Goal: Task Accomplishment & Management: Manage account settings

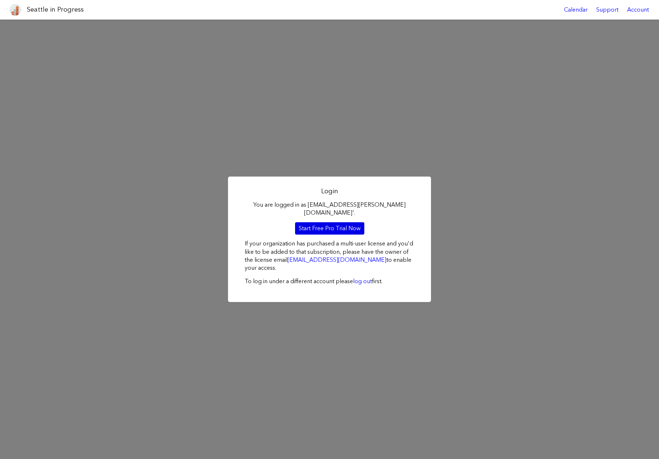
click at [347, 223] on link "Start Free Pro Trial Now" at bounding box center [329, 228] width 69 height 12
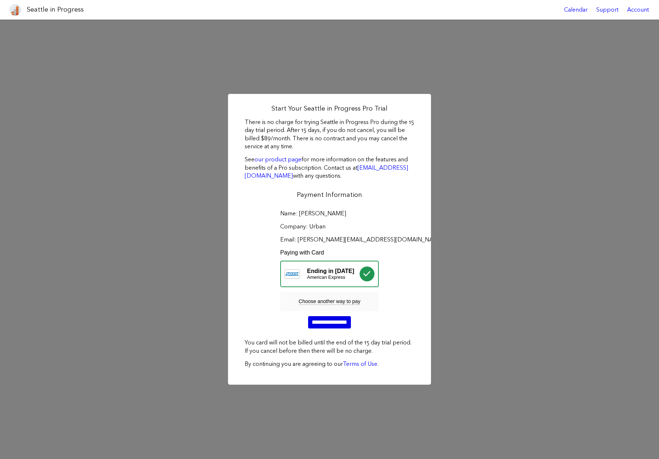
click at [334, 325] on input "**********" at bounding box center [329, 322] width 43 height 12
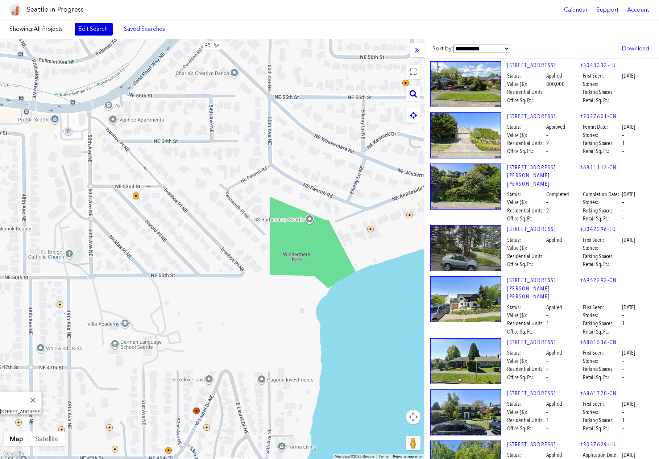
click at [102, 28] on link "Edit Search" at bounding box center [94, 29] width 38 height 12
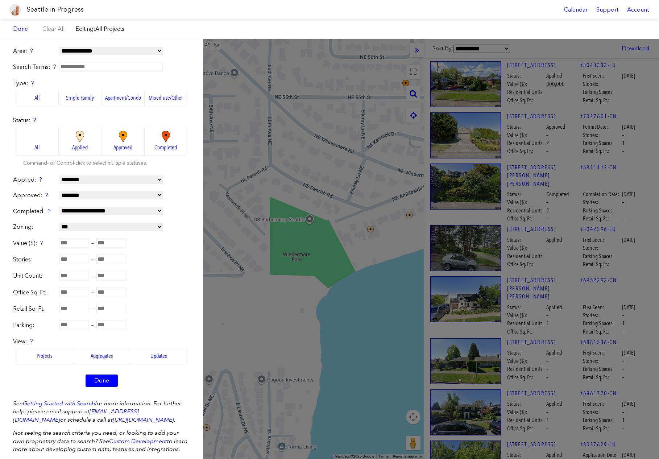
click at [120, 140] on img at bounding box center [123, 137] width 20 height 13
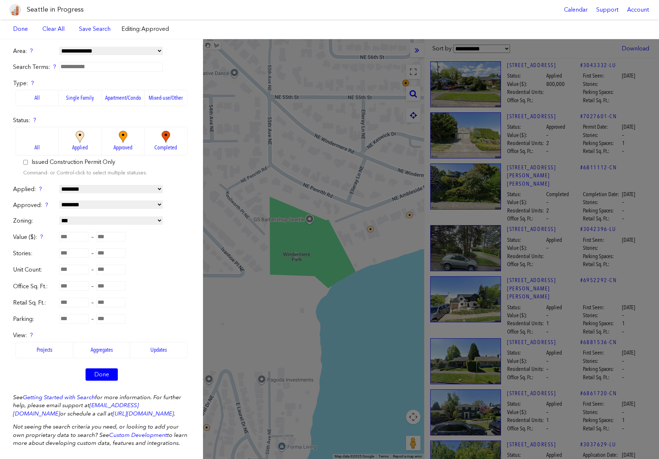
click at [117, 98] on label "Apartment/Condo" at bounding box center [123, 98] width 43 height 16
click at [87, 98] on label "Single Family" at bounding box center [80, 98] width 43 height 16
click at [113, 97] on label "Apartment/Condo" at bounding box center [123, 98] width 43 height 16
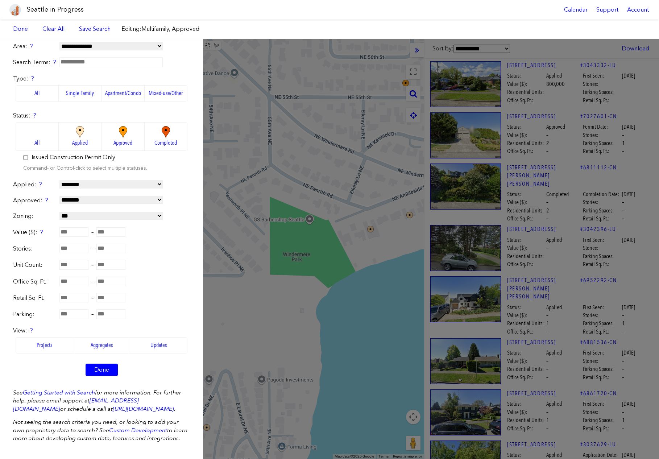
click at [93, 158] on label "Issued Construction Permit Only" at bounding box center [74, 157] width 84 height 8
click at [104, 198] on select "**********" at bounding box center [110, 200] width 103 height 8
select select "*****"
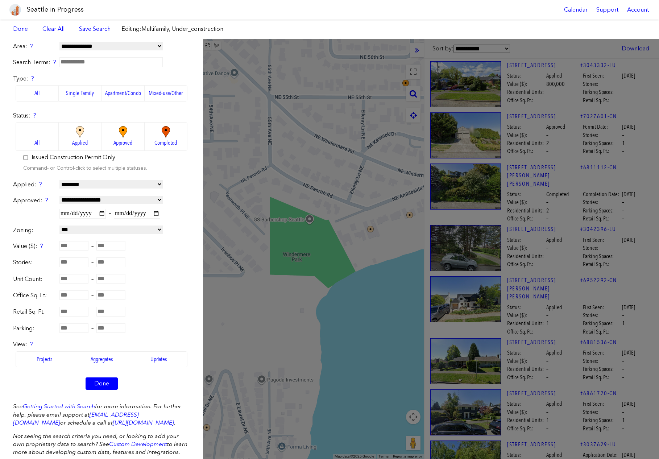
click at [104, 213] on input "date" at bounding box center [82, 213] width 46 height 9
click at [103, 216] on input "**********" at bounding box center [82, 213] width 46 height 9
type input "**********"
click at [132, 213] on input "date" at bounding box center [137, 213] width 46 height 9
click at [159, 211] on input "date" at bounding box center [137, 213] width 46 height 9
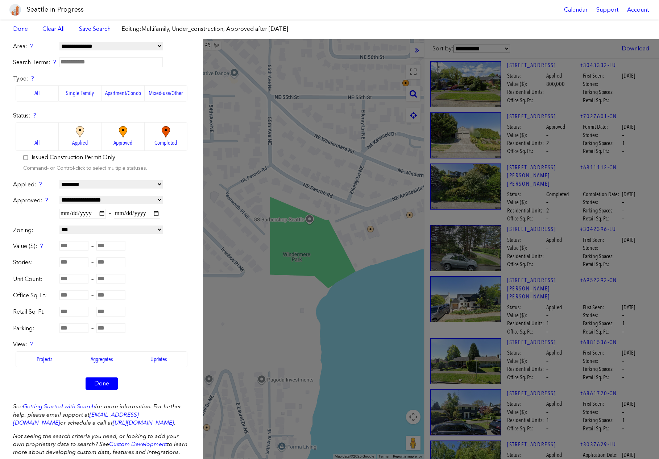
type input "**********"
click at [94, 233] on select "**********" at bounding box center [110, 230] width 103 height 8
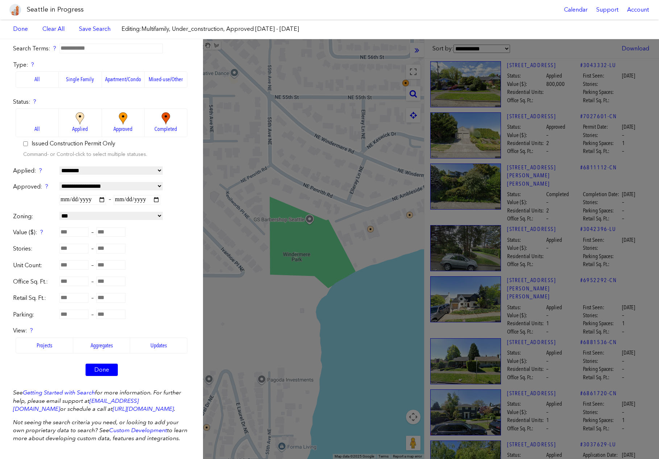
scroll to position [0, 0]
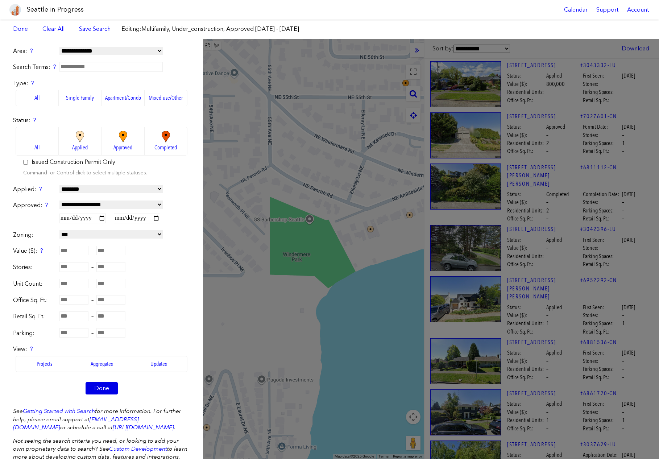
click at [106, 389] on link "Done" at bounding box center [102, 388] width 32 height 12
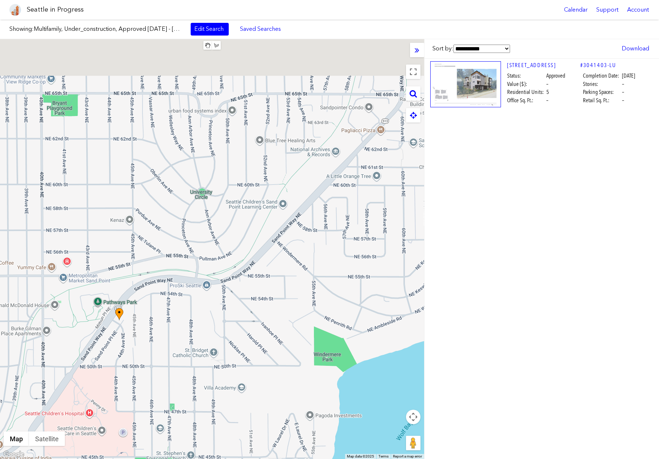
drag, startPoint x: 260, startPoint y: 234, endPoint x: 307, endPoint y: 342, distance: 117.6
click at [306, 342] on div at bounding box center [212, 249] width 424 height 420
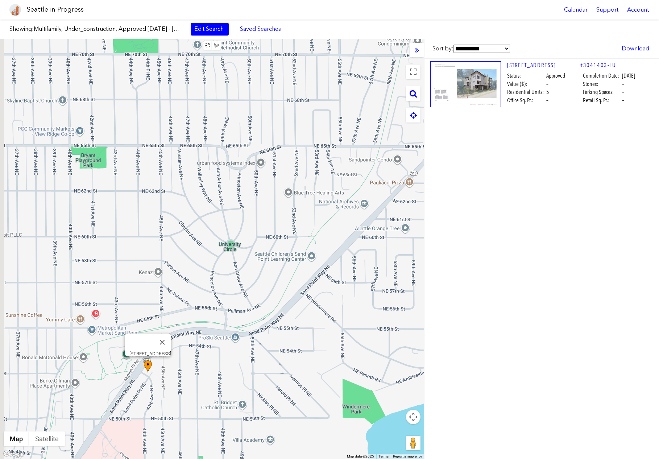
drag, startPoint x: 340, startPoint y: 214, endPoint x: 364, endPoint y: 263, distance: 54.8
click at [365, 263] on div "5201 SAND POINT PL NE" at bounding box center [212, 249] width 424 height 420
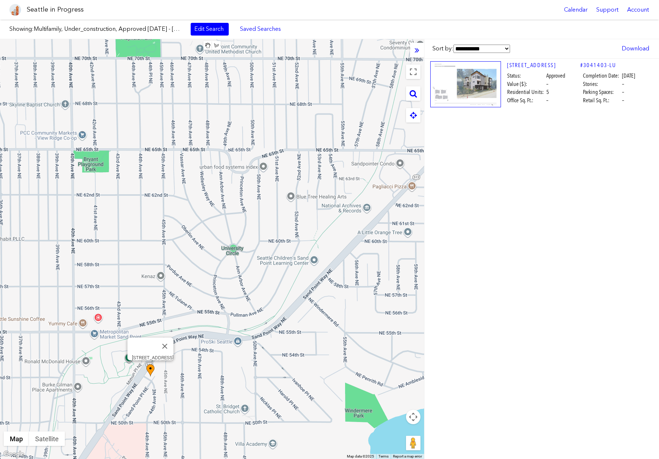
click at [152, 369] on img at bounding box center [150, 370] width 8 height 13
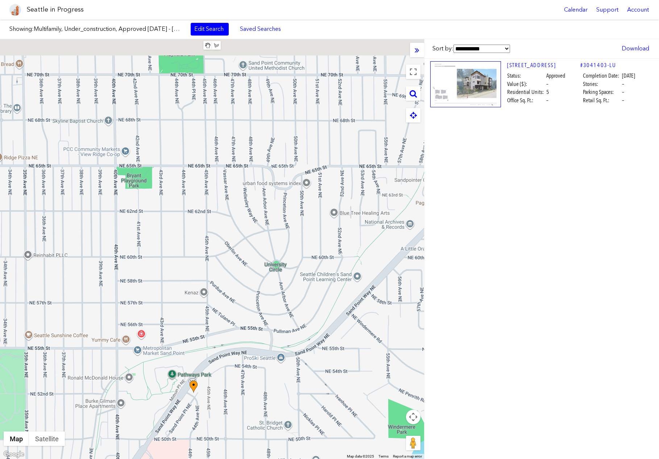
drag, startPoint x: 280, startPoint y: 228, endPoint x: 333, endPoint y: 247, distance: 56.1
click at [334, 247] on div at bounding box center [212, 249] width 424 height 420
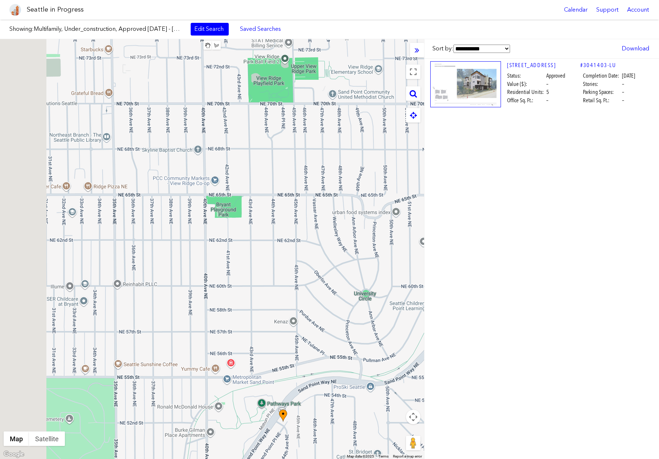
drag, startPoint x: 264, startPoint y: 241, endPoint x: 350, endPoint y: 268, distance: 90.6
click at [350, 268] on div at bounding box center [212, 249] width 424 height 420
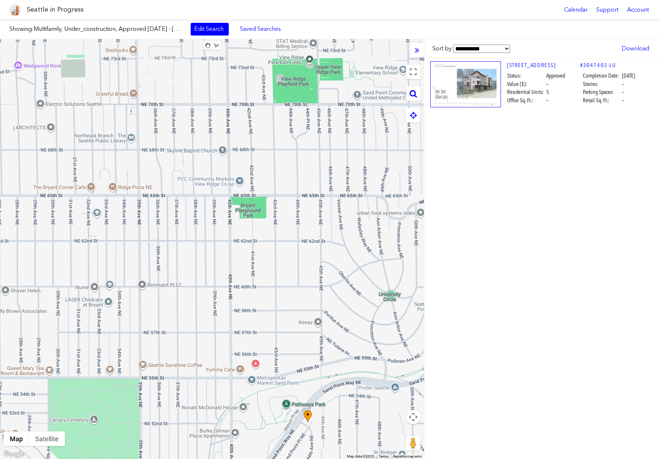
drag, startPoint x: 297, startPoint y: 270, endPoint x: 331, endPoint y: 270, distance: 34.8
click at [332, 270] on div at bounding box center [212, 249] width 424 height 420
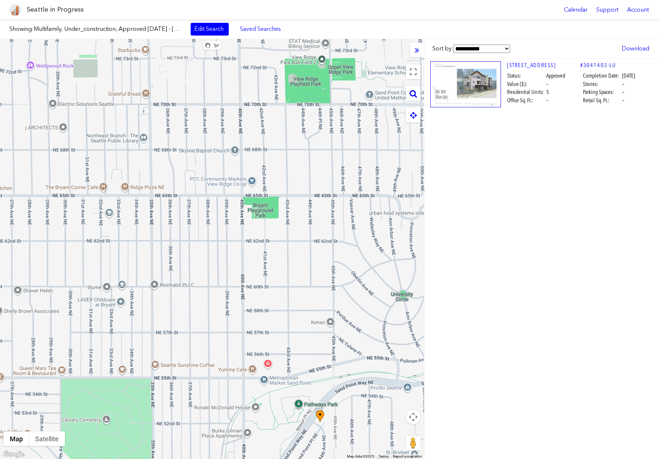
click at [202, 36] on div "Showing: Multifamily, Under_construction, Approved Dec 31, 2023 - Oct 2, 2025 E…" at bounding box center [329, 30] width 659 height 20
click at [203, 32] on link "Edit Search" at bounding box center [210, 29] width 38 height 12
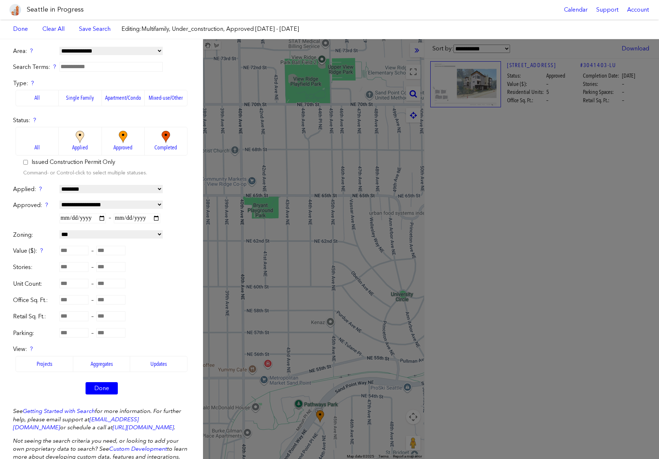
click at [49, 100] on label "All" at bounding box center [37, 98] width 43 height 16
click at [102, 386] on link "Done" at bounding box center [102, 388] width 32 height 12
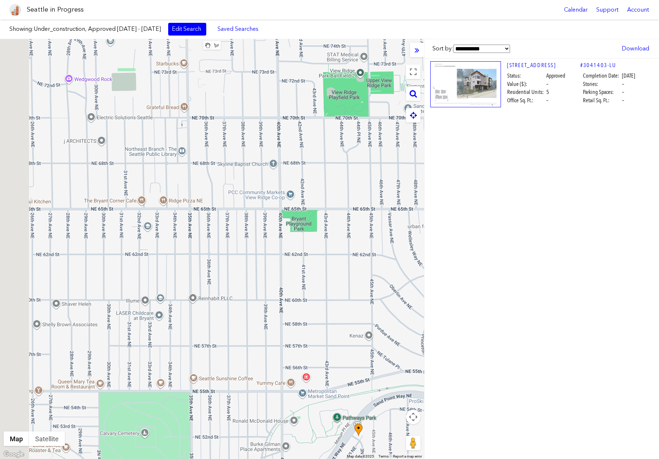
drag, startPoint x: 214, startPoint y: 252, endPoint x: 255, endPoint y: 265, distance: 43.1
click at [255, 265] on div at bounding box center [212, 249] width 424 height 420
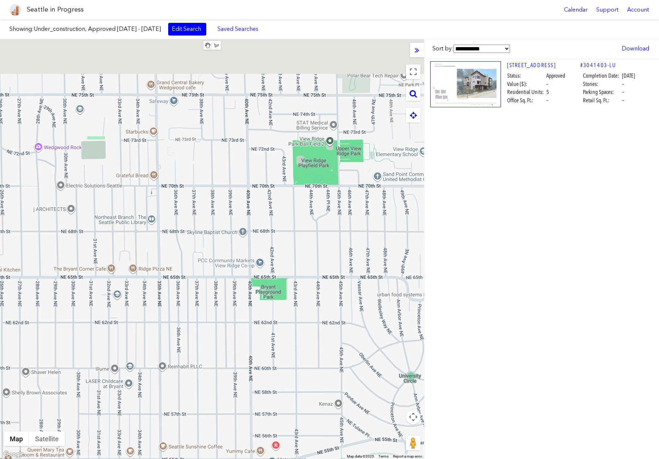
drag, startPoint x: 262, startPoint y: 241, endPoint x: 230, endPoint y: 317, distance: 82.2
click at [230, 317] on div at bounding box center [212, 249] width 424 height 420
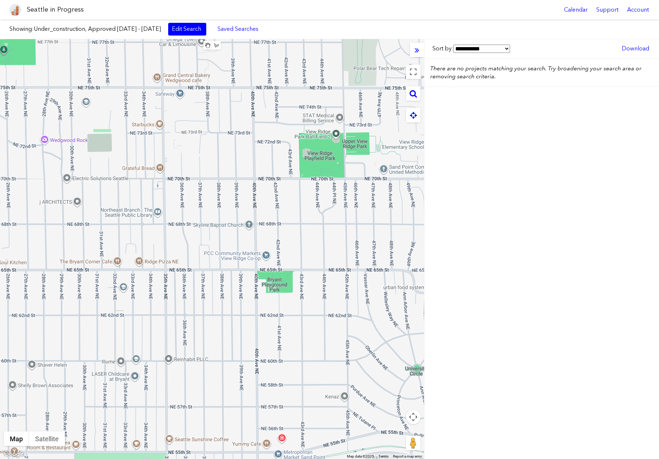
drag, startPoint x: 226, startPoint y: 230, endPoint x: 243, endPoint y: 222, distance: 19.1
click at [243, 221] on div at bounding box center [212, 249] width 424 height 420
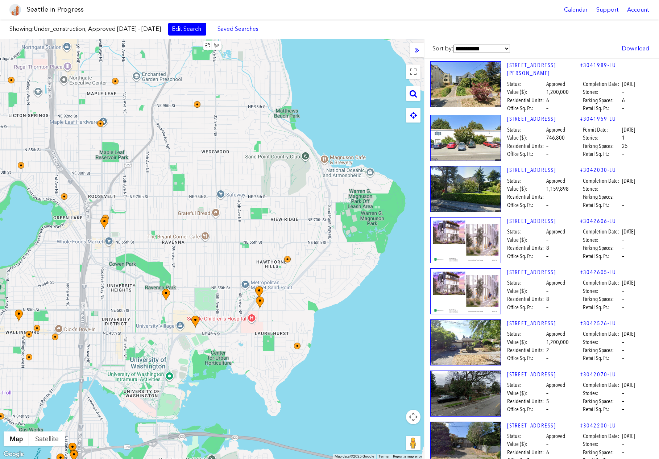
drag, startPoint x: 250, startPoint y: 231, endPoint x: 238, endPoint y: 240, distance: 15.3
click at [238, 240] on div at bounding box center [212, 249] width 424 height 420
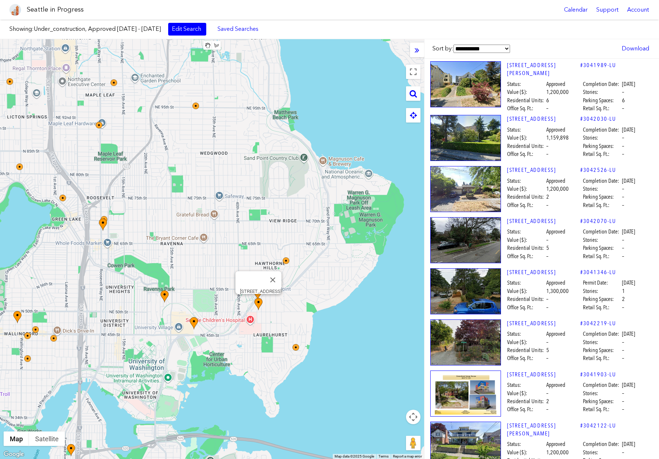
click at [258, 302] on img at bounding box center [259, 304] width 8 height 13
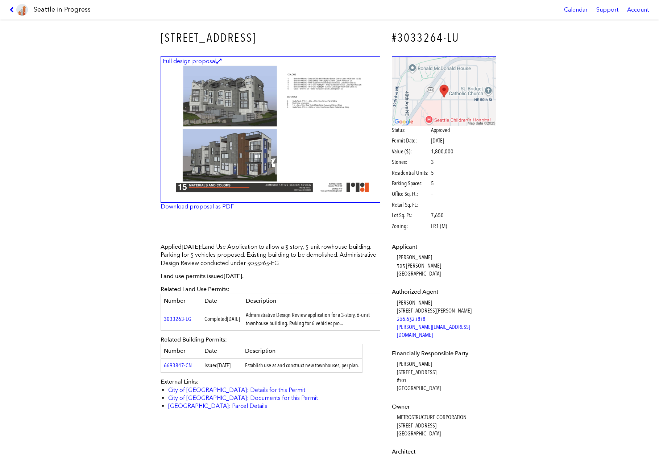
click at [331, 365] on td "Establish use as and construct new townhouses, per plan." at bounding box center [302, 365] width 120 height 14
click at [337, 367] on td "Establish use as and construct new townhouses, per plan." at bounding box center [302, 365] width 120 height 14
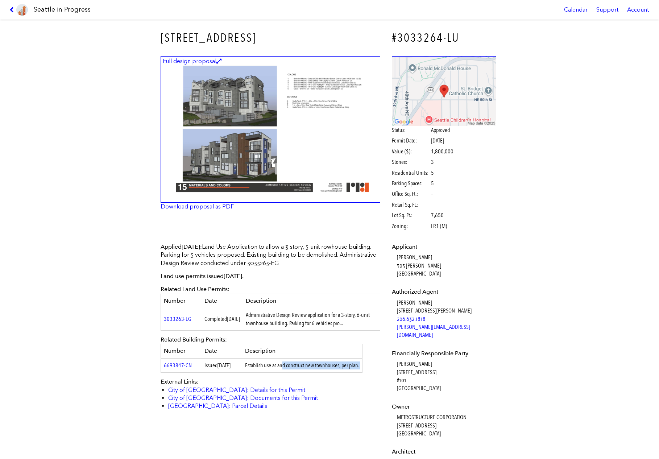
click at [337, 367] on td "Establish use as and construct new townhouses, per plan." at bounding box center [302, 365] width 120 height 14
click at [334, 367] on td "Establish use as and construct new townhouses, per plan." at bounding box center [302, 365] width 120 height 14
click at [334, 365] on td "Establish use as and construct new townhouses, per plan." at bounding box center [302, 365] width 120 height 14
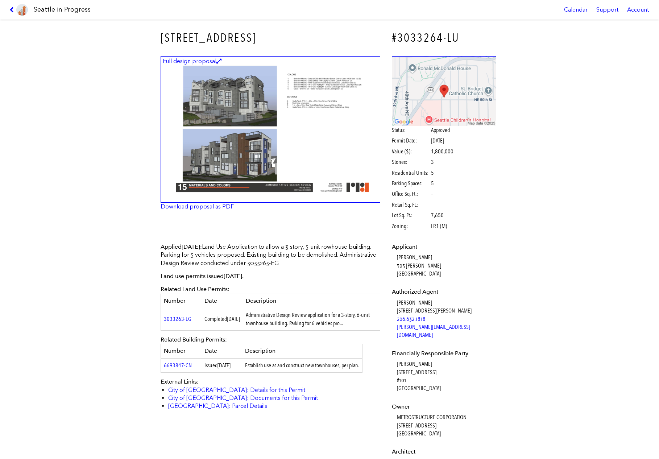
click at [334, 365] on td "Establish use as and construct new townhouses, per plan." at bounding box center [302, 365] width 120 height 14
click at [314, 146] on img at bounding box center [271, 129] width 220 height 146
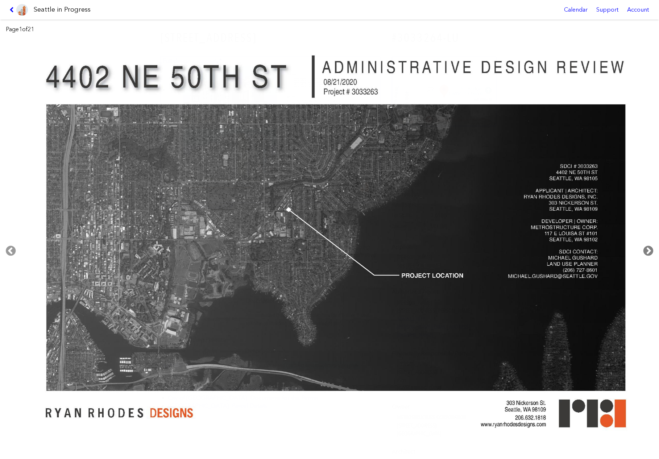
click at [647, 248] on icon at bounding box center [648, 250] width 21 height 23
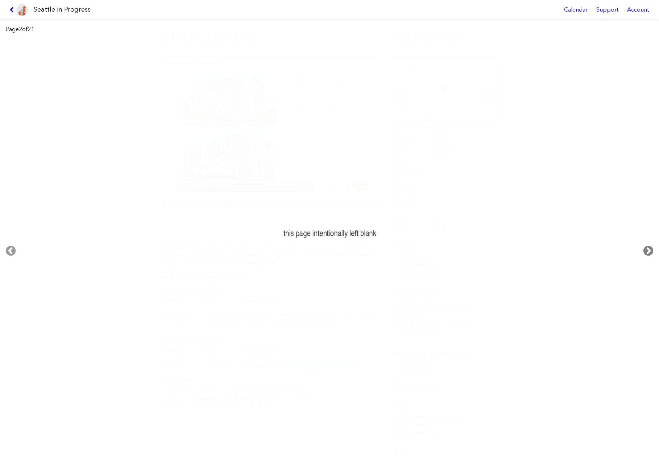
click at [647, 248] on icon at bounding box center [648, 250] width 21 height 23
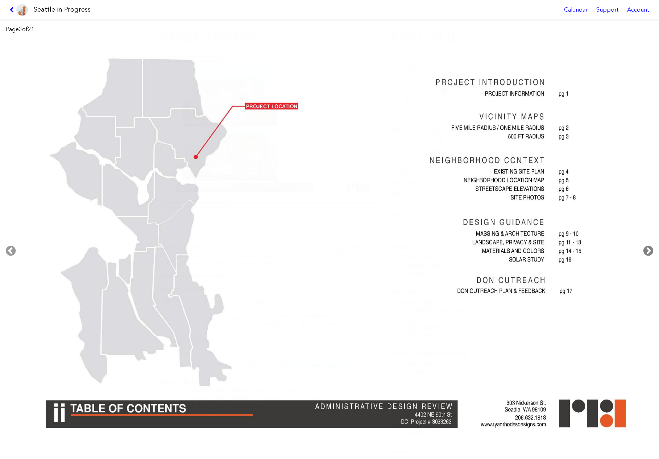
click at [647, 248] on icon at bounding box center [648, 250] width 21 height 23
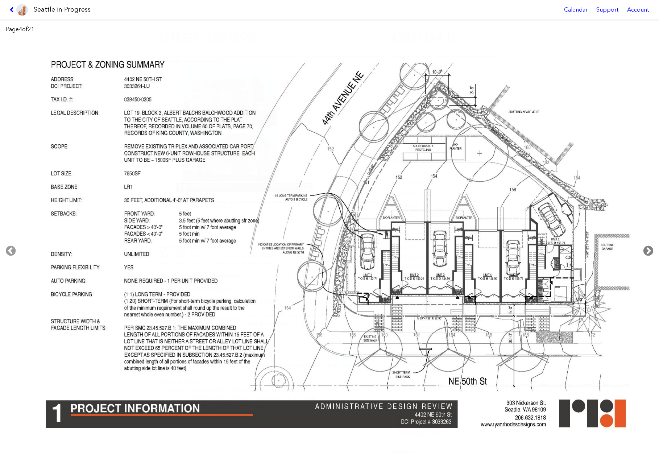
click at [647, 248] on icon at bounding box center [648, 250] width 21 height 23
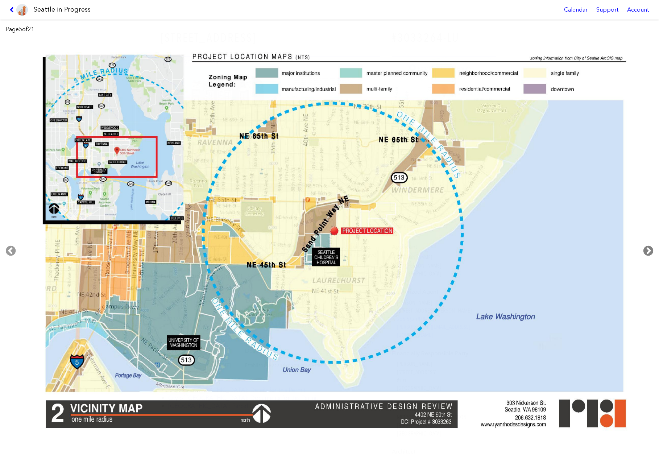
click at [647, 248] on icon at bounding box center [648, 250] width 21 height 23
click at [647, 251] on icon at bounding box center [648, 250] width 21 height 23
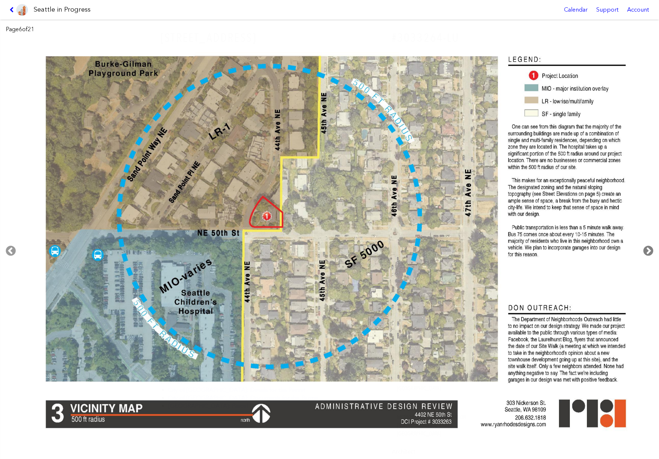
click at [652, 251] on icon at bounding box center [648, 250] width 21 height 23
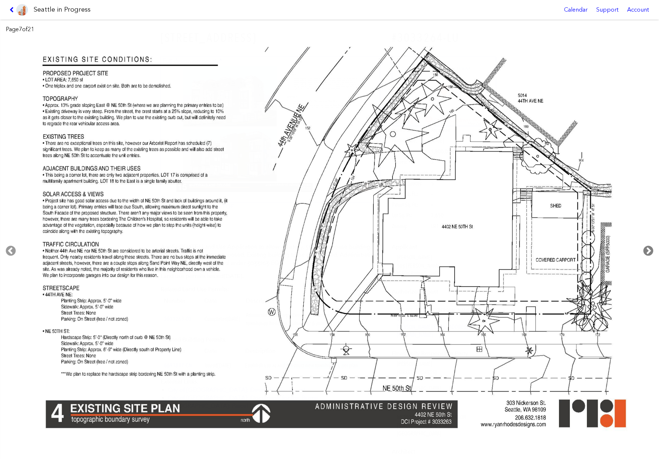
click at [652, 250] on icon at bounding box center [648, 250] width 21 height 23
click at [649, 250] on icon at bounding box center [648, 250] width 21 height 23
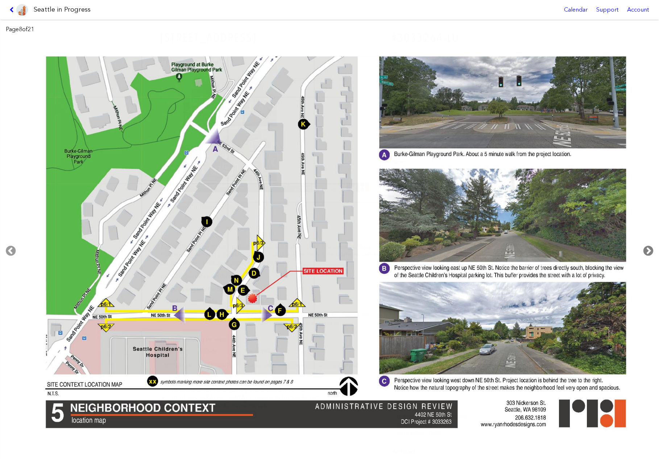
click at [648, 250] on icon at bounding box center [648, 250] width 21 height 23
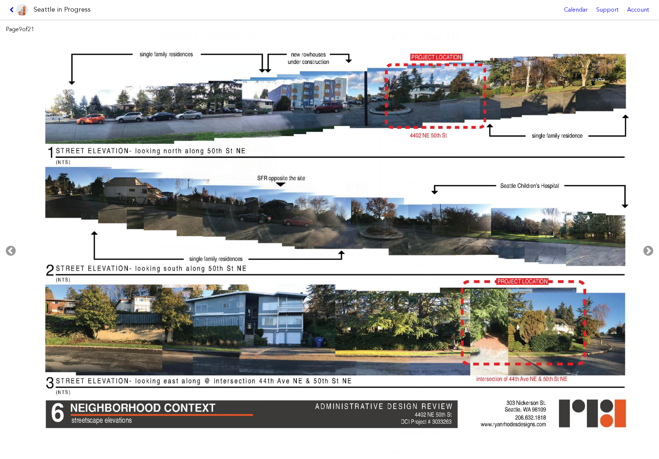
click at [13, 9] on icon at bounding box center [12, 10] width 7 height 6
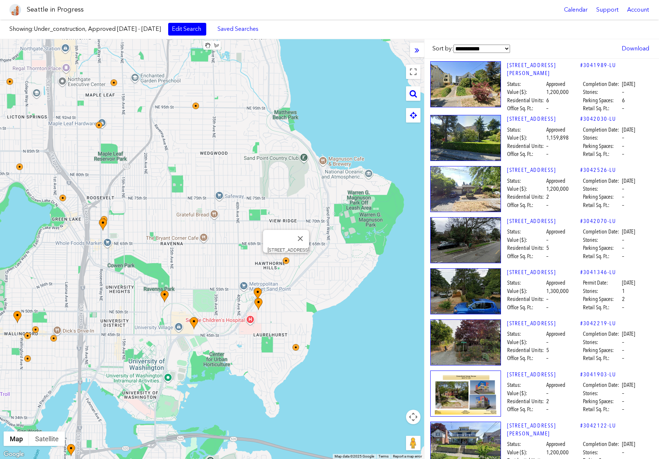
click at [286, 262] on img at bounding box center [286, 260] width 7 height 7
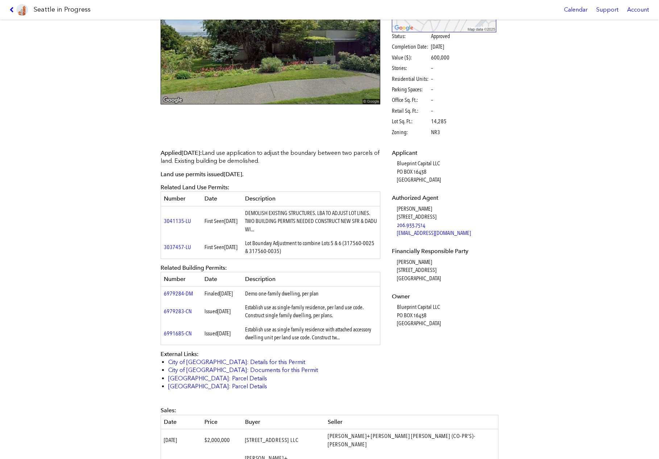
scroll to position [95, 0]
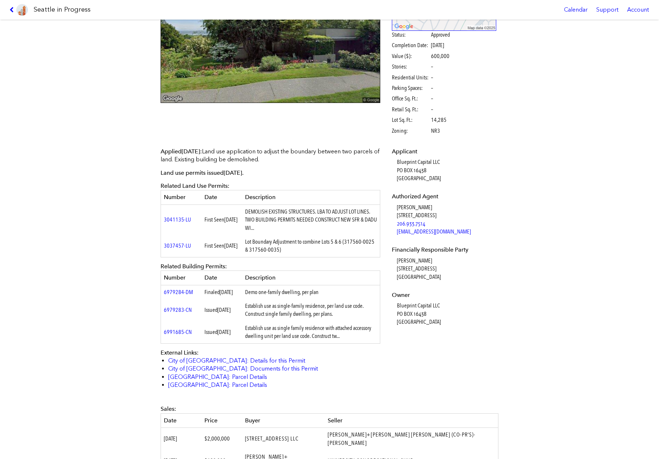
drag, startPoint x: 315, startPoint y: 227, endPoint x: 297, endPoint y: 204, distance: 29.7
click at [297, 204] on table "Number Date Description 3041135-LU First Seen Aug. 06, 2023 DEMOLISH EXISTING S…" at bounding box center [271, 223] width 220 height 67
click at [297, 213] on td "DEMOLISH EXISTING STRUCTURES. LBA TO ADJUST LOT LINES. TWO BUILDING PERMITS NEE…" at bounding box center [311, 219] width 138 height 30
drag, startPoint x: 297, startPoint y: 213, endPoint x: 299, endPoint y: 228, distance: 15.0
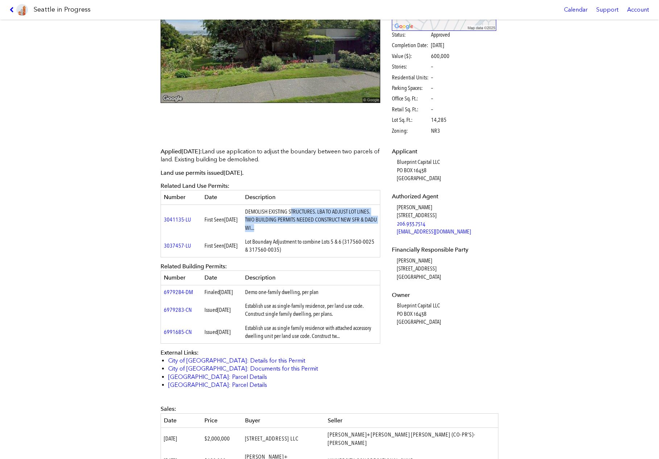
click at [299, 228] on td "DEMOLISH EXISTING STRUCTURES. LBA TO ADJUST LOT LINES. TWO BUILDING PERMITS NEE…" at bounding box center [311, 219] width 138 height 30
click at [298, 228] on td "DEMOLISH EXISTING STRUCTURES. LBA TO ADJUST LOT LINES. TWO BUILDING PERMITS NEE…" at bounding box center [311, 219] width 138 height 30
drag, startPoint x: 298, startPoint y: 228, endPoint x: 293, endPoint y: 214, distance: 15.7
click at [293, 214] on td "DEMOLISH EXISTING STRUCTURES. LBA TO ADJUST LOT LINES. TWO BUILDING PERMITS NEE…" at bounding box center [311, 219] width 138 height 30
click at [293, 213] on td "DEMOLISH EXISTING STRUCTURES. LBA TO ADJUST LOT LINES. TWO BUILDING PERMITS NEE…" at bounding box center [311, 219] width 138 height 30
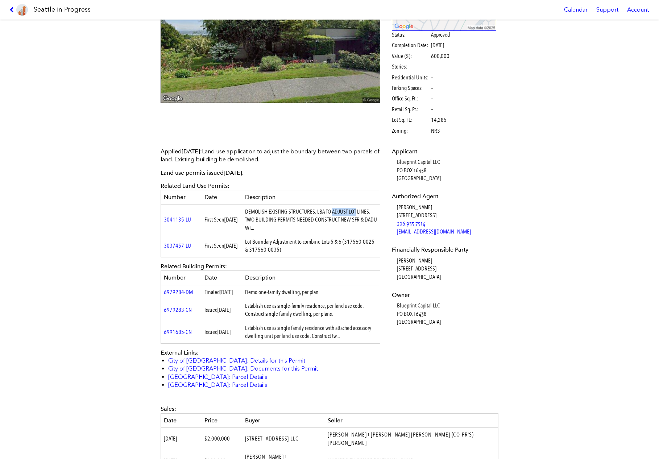
click at [293, 213] on td "DEMOLISH EXISTING STRUCTURES. LBA TO ADJUST LOT LINES. TWO BUILDING PERMITS NEE…" at bounding box center [311, 219] width 138 height 30
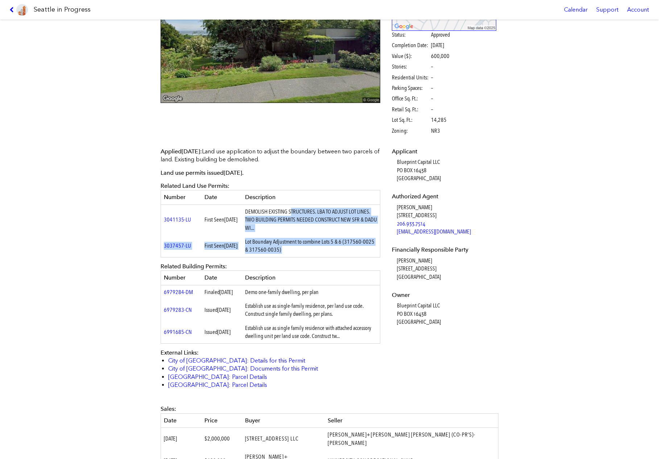
drag, startPoint x: 293, startPoint y: 213, endPoint x: 309, endPoint y: 249, distance: 39.1
click at [309, 249] on tbody "3041135-LU First Seen Aug. 06, 2023 DEMOLISH EXISTING STRUCTURES. LBA TO ADJUST…" at bounding box center [270, 230] width 219 height 53
click at [309, 249] on td "Lot Boundary Adjustment to combine Lots 5 & 6 (317560-0025 & 317560-0035)" at bounding box center [311, 246] width 138 height 22
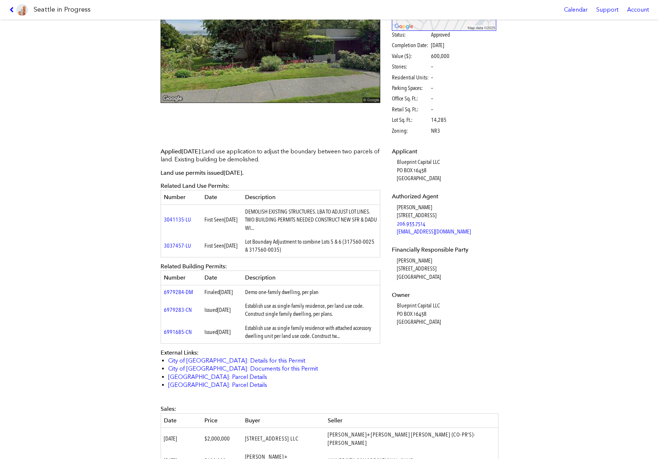
click at [309, 249] on td "Lot Boundary Adjustment to combine Lots 5 & 6 (317560-0025 & 317560-0035)" at bounding box center [311, 246] width 138 height 22
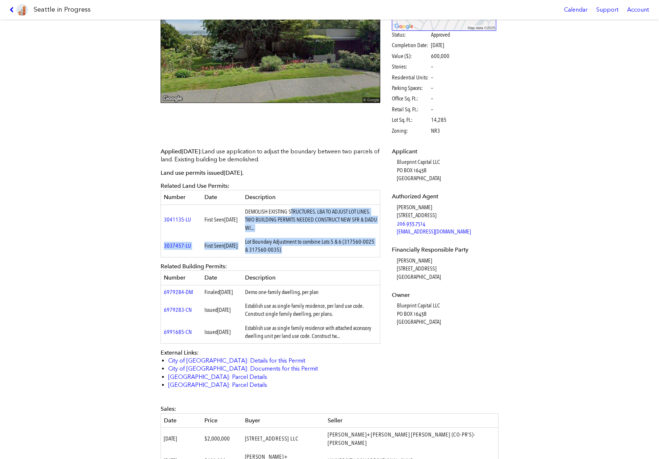
drag, startPoint x: 309, startPoint y: 249, endPoint x: 297, endPoint y: 216, distance: 34.6
click at [298, 217] on tbody "3041135-LU First Seen Aug. 06, 2023 DEMOLISH EXISTING STRUCTURES. LBA TO ADJUST…" at bounding box center [270, 230] width 219 height 53
click at [297, 216] on td "DEMOLISH EXISTING STRUCTURES. LBA TO ADJUST LOT LINES. TWO BUILDING PERMITS NEE…" at bounding box center [311, 219] width 138 height 30
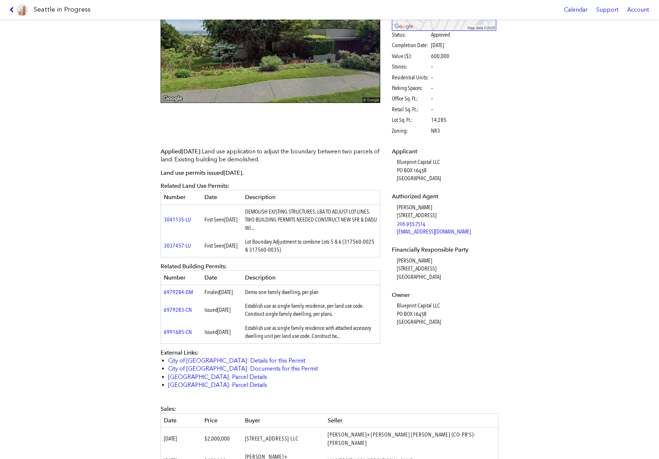
click at [297, 216] on td "DEMOLISH EXISTING STRUCTURES. LBA TO ADJUST LOT LINES. TWO BUILDING PERMITS NEE…" at bounding box center [311, 219] width 138 height 30
drag, startPoint x: 297, startPoint y: 216, endPoint x: 306, endPoint y: 239, distance: 24.6
click at [306, 239] on tbody "3041135-LU First Seen Aug. 06, 2023 DEMOLISH EXISTING STRUCTURES. LBA TO ADJUST…" at bounding box center [270, 230] width 219 height 53
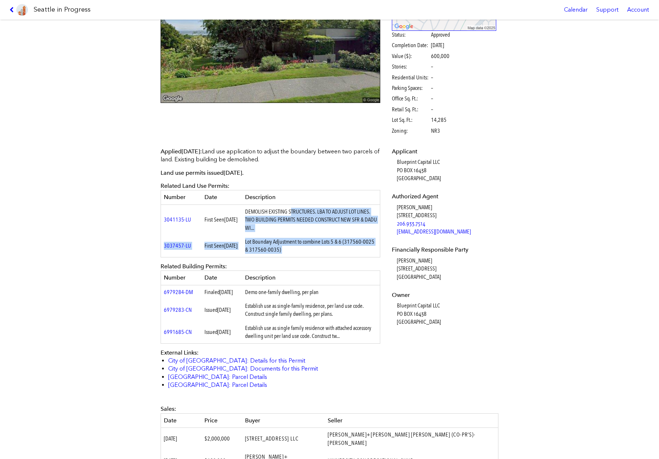
click at [306, 239] on td "Lot Boundary Adjustment to combine Lots 5 & 6 (317560-0025 & 317560-0035)" at bounding box center [311, 246] width 138 height 22
drag, startPoint x: 307, startPoint y: 289, endPoint x: 317, endPoint y: 324, distance: 37.0
click at [317, 325] on tbody "6979284-DM Finaled July 01, 2025 Demo one-family dwelling, per plan 6979283-CN …" at bounding box center [270, 314] width 219 height 58
click at [317, 321] on td "Establish use as single-family residence, per land use code. Construct single f…" at bounding box center [311, 310] width 138 height 22
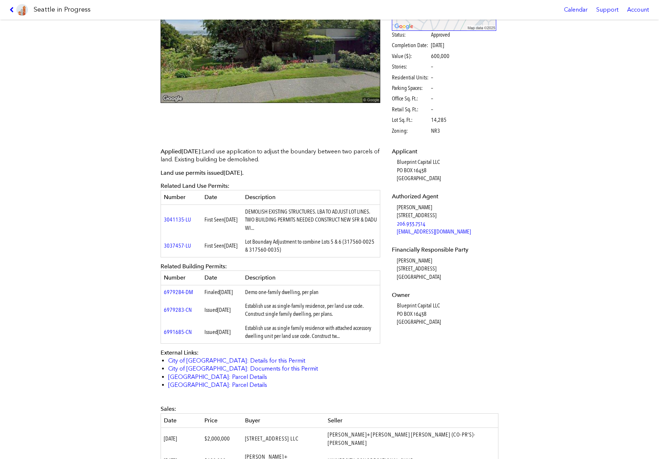
click at [317, 321] on td "Establish use as single-family residence, per land use code. Construct single f…" at bounding box center [311, 310] width 138 height 22
drag, startPoint x: 317, startPoint y: 324, endPoint x: 305, endPoint y: 298, distance: 28.7
click at [305, 298] on tbody "6979284-DM Finaled July 01, 2025 Demo one-family dwelling, per plan 6979283-CN …" at bounding box center [270, 314] width 219 height 58
click at [305, 298] on td "Demo one-family dwelling, per plan" at bounding box center [311, 292] width 138 height 14
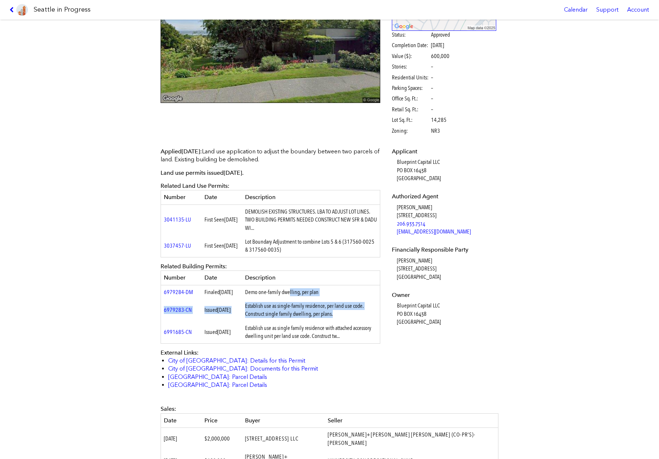
drag, startPoint x: 305, startPoint y: 298, endPoint x: 318, endPoint y: 328, distance: 32.9
click at [319, 328] on tbody "6979284-DM Finaled July 01, 2025 Demo one-family dwelling, per plan 6979283-CN …" at bounding box center [270, 314] width 219 height 58
click at [318, 321] on td "Establish use as single-family residence, per land use code. Construct single f…" at bounding box center [311, 310] width 138 height 22
drag, startPoint x: 318, startPoint y: 328, endPoint x: 305, endPoint y: 296, distance: 34.8
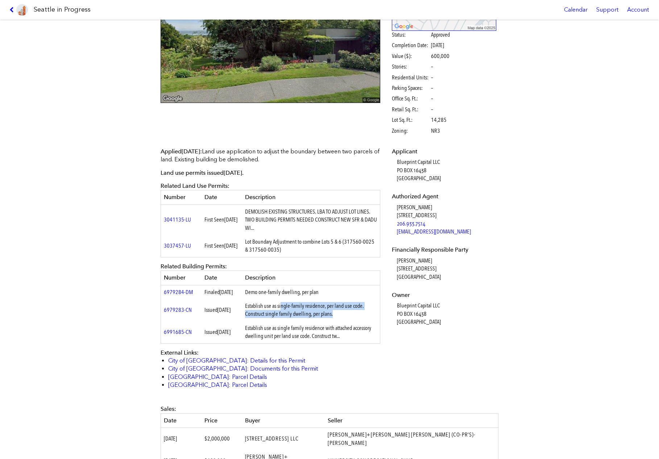
click at [306, 297] on tbody "6979284-DM Finaled July 01, 2025 Demo one-family dwelling, per plan 6979283-CN …" at bounding box center [270, 314] width 219 height 58
click at [305, 296] on td "Demo one-family dwelling, per plan" at bounding box center [311, 292] width 138 height 14
drag, startPoint x: 305, startPoint y: 296, endPoint x: 315, endPoint y: 331, distance: 35.8
click at [315, 331] on tbody "6979284-DM Finaled July 01, 2025 Demo one-family dwelling, per plan 6979283-CN …" at bounding box center [270, 314] width 219 height 58
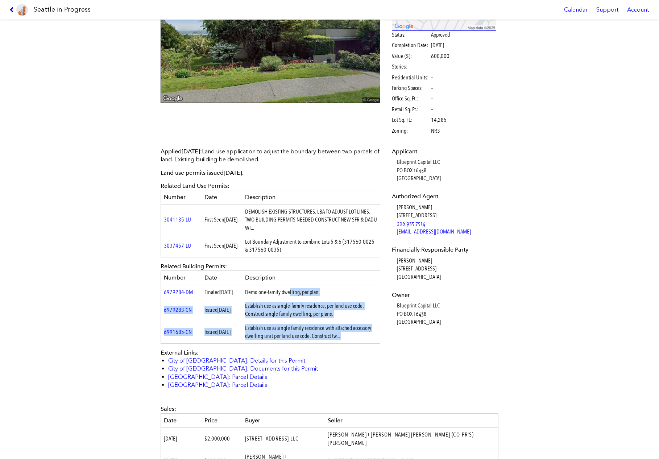
click at [315, 331] on td "Establish use as single family residence with attached accessory dwelling unit …" at bounding box center [311, 332] width 138 height 22
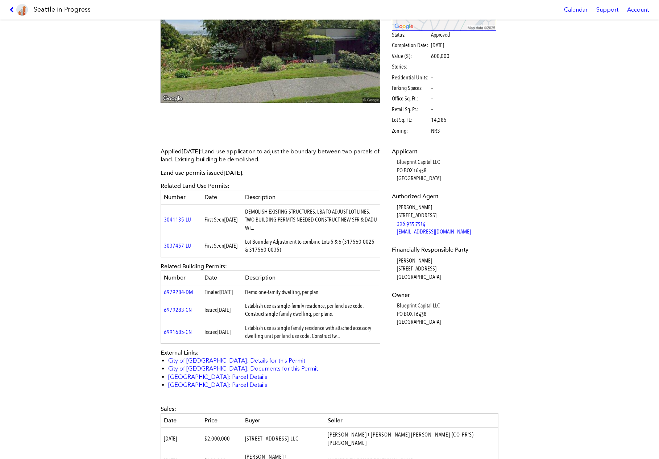
click at [315, 331] on td "Establish use as single family residence with attached accessory dwelling unit …" at bounding box center [311, 332] width 138 height 22
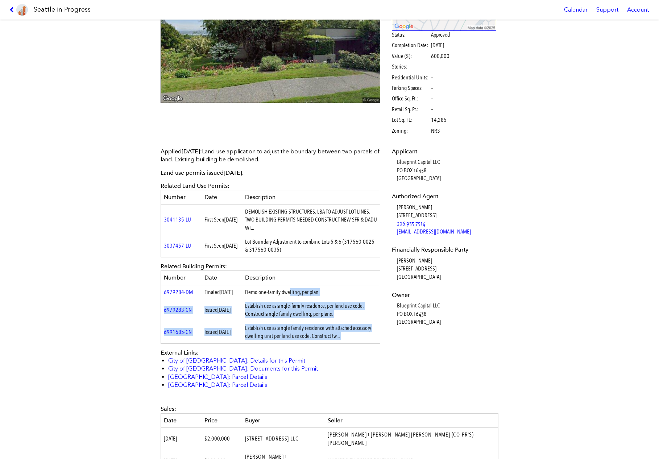
drag, startPoint x: 315, startPoint y: 331, endPoint x: 298, endPoint y: 294, distance: 40.2
click at [298, 295] on tbody "6979284-DM Finaled July 01, 2025 Demo one-family dwelling, per plan 6979283-CN …" at bounding box center [270, 314] width 219 height 58
click at [298, 294] on td "Demo one-family dwelling, per plan" at bounding box center [311, 292] width 138 height 14
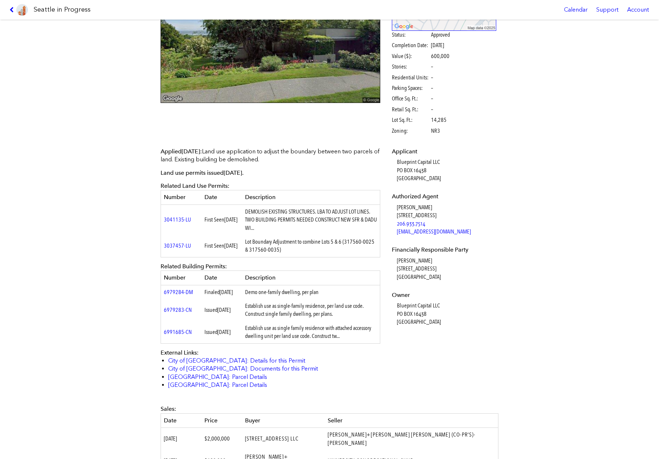
click at [298, 294] on td "Demo one-family dwelling, per plan" at bounding box center [311, 292] width 138 height 14
drag, startPoint x: 298, startPoint y: 294, endPoint x: 310, endPoint y: 329, distance: 37.0
click at [310, 329] on tbody "6979284-DM Finaled July 01, 2025 Demo one-family dwelling, per plan 6979283-CN …" at bounding box center [270, 314] width 219 height 58
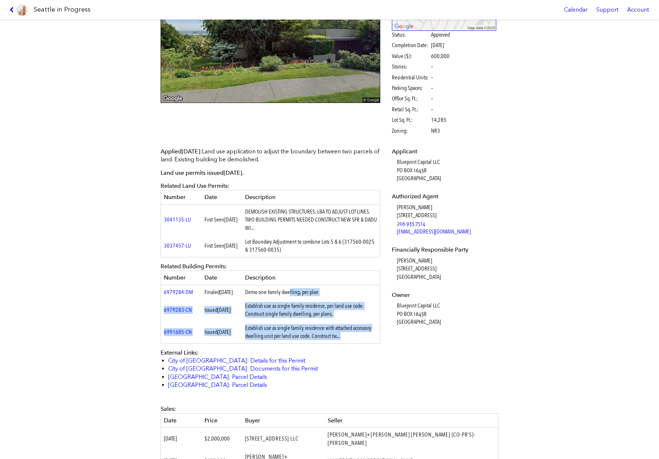
click at [310, 329] on td "Establish use as single family residence with attached accessory dwelling unit …" at bounding box center [311, 332] width 138 height 22
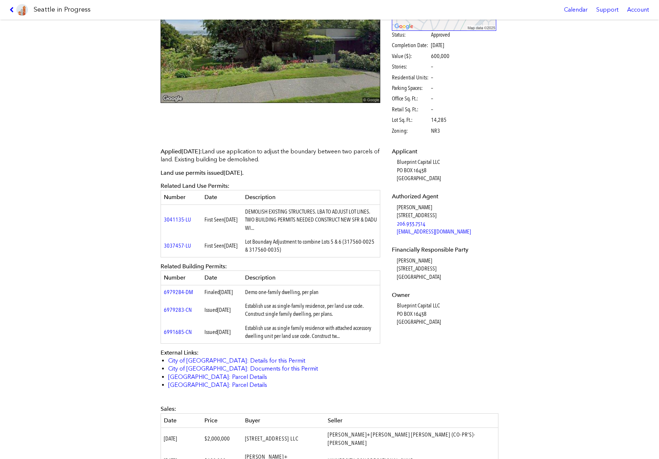
click at [310, 329] on td "Establish use as single family residence with attached accessory dwelling unit …" at bounding box center [311, 332] width 138 height 22
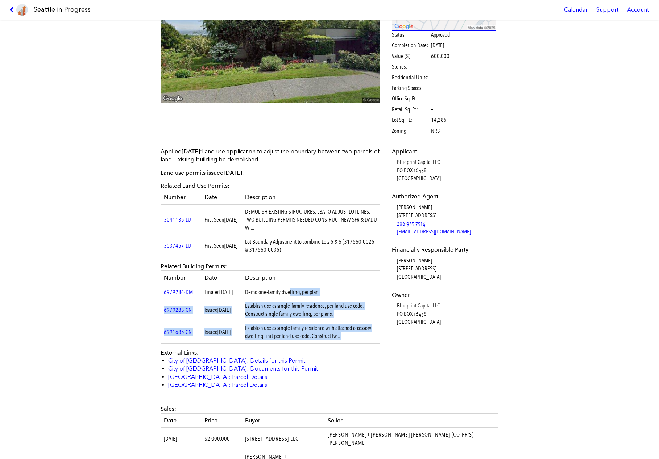
drag, startPoint x: 310, startPoint y: 329, endPoint x: 302, endPoint y: 292, distance: 38.2
click at [302, 292] on tbody "6979284-DM Finaled July 01, 2025 Demo one-family dwelling, per plan 6979283-CN …" at bounding box center [270, 314] width 219 height 58
click at [302, 292] on td "Demo one-family dwelling, per plan" at bounding box center [311, 292] width 138 height 14
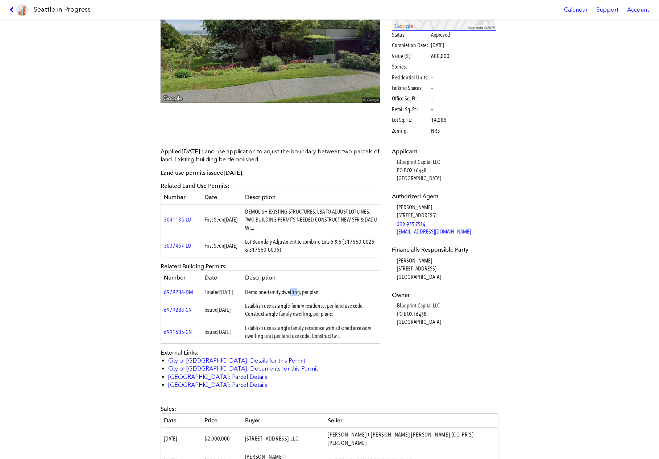
click at [302, 292] on td "Demo one-family dwelling, per plan" at bounding box center [311, 292] width 138 height 14
drag, startPoint x: 302, startPoint y: 292, endPoint x: 313, endPoint y: 345, distance: 54.0
click at [313, 343] on tbody "6979284-DM Finaled July 01, 2025 Demo one-family dwelling, per plan 6979283-CN …" at bounding box center [270, 314] width 219 height 58
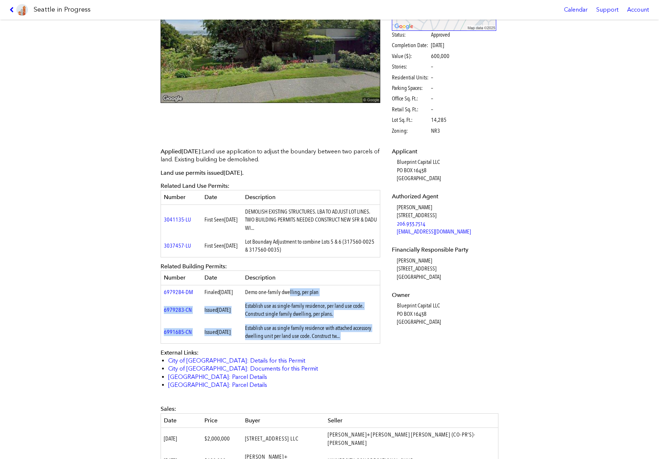
click at [313, 343] on td "Establish use as single family residence with attached accessory dwelling unit …" at bounding box center [311, 332] width 138 height 22
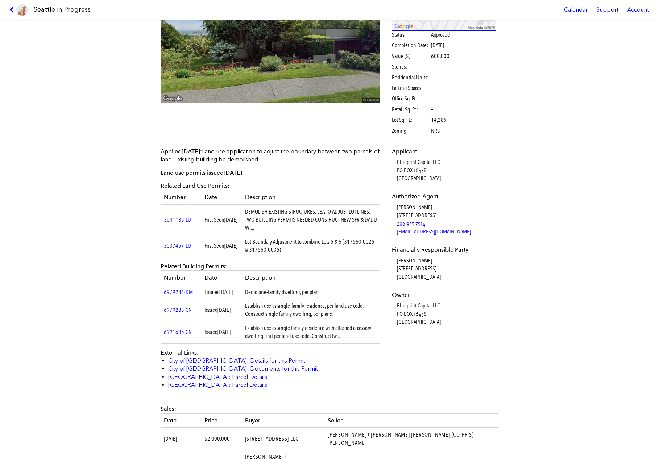
click at [313, 343] on td "Establish use as single family residence with attached accessory dwelling unit …" at bounding box center [311, 332] width 138 height 22
drag, startPoint x: 313, startPoint y: 345, endPoint x: 301, endPoint y: 295, distance: 51.1
click at [301, 296] on tbody "6979284-DM Finaled July 01, 2025 Demo one-family dwelling, per plan 6979283-CN …" at bounding box center [270, 314] width 219 height 58
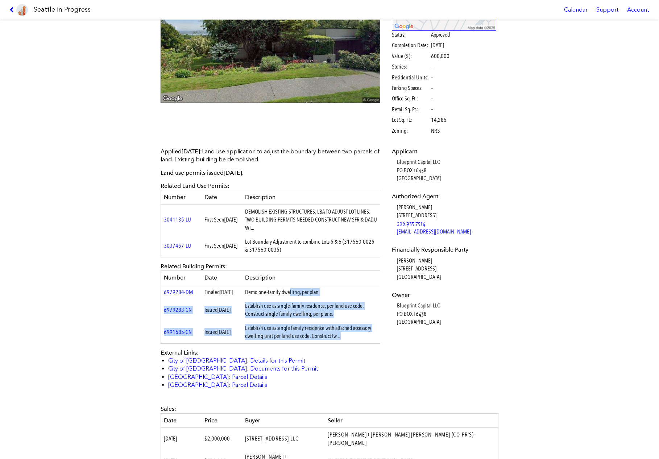
click at [301, 295] on td "Demo one-family dwelling, per plan" at bounding box center [311, 292] width 138 height 14
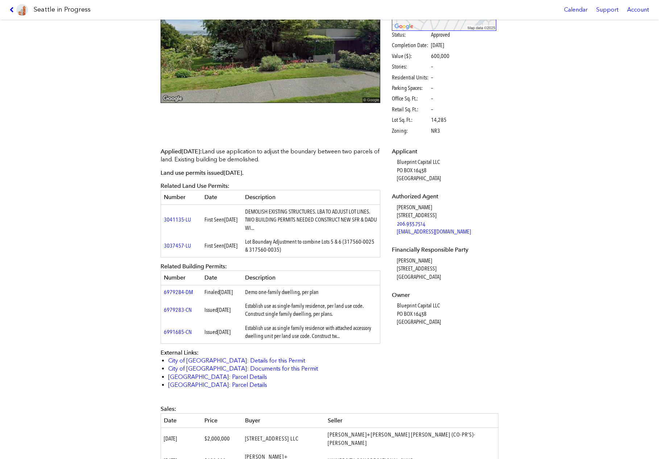
click at [301, 295] on td "Demo one-family dwelling, per plan" at bounding box center [311, 292] width 138 height 14
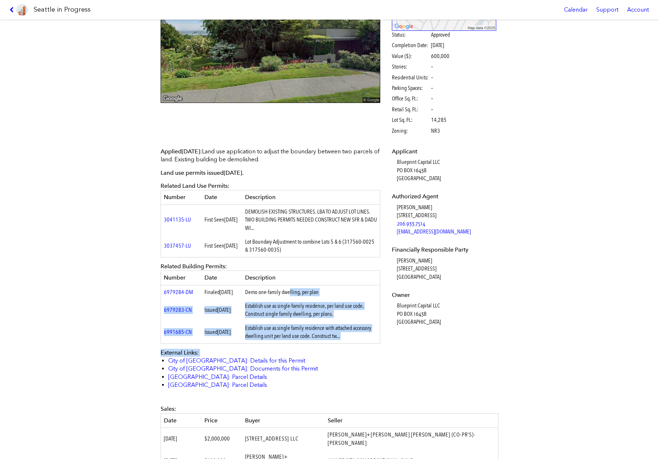
drag, startPoint x: 301, startPoint y: 295, endPoint x: 318, endPoint y: 361, distance: 67.8
click at [318, 361] on div "Applied Sept. 20, 2023 : Land use application to adjust the boundary between tw…" at bounding box center [271, 269] width 220 height 242
click at [316, 343] on td "Establish use as single family residence with attached accessory dwelling unit …" at bounding box center [311, 332] width 138 height 22
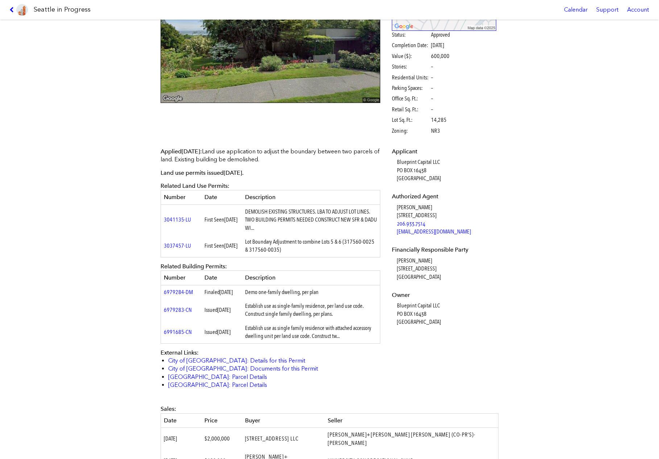
click at [316, 343] on td "Establish use as single family residence with attached accessory dwelling unit …" at bounding box center [311, 332] width 138 height 22
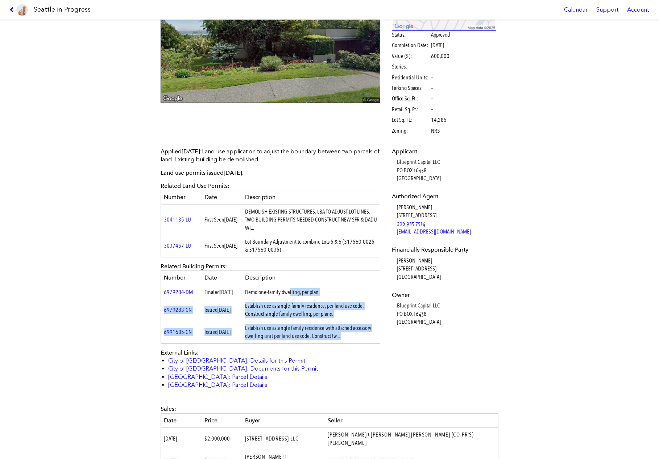
drag, startPoint x: 316, startPoint y: 351, endPoint x: 296, endPoint y: 296, distance: 58.1
click at [296, 296] on tbody "6979284-DM Finaled July 01, 2025 Demo one-family dwelling, per plan 6979283-CN …" at bounding box center [270, 314] width 219 height 58
click at [296, 296] on td "Demo one-family dwelling, per plan" at bounding box center [311, 292] width 138 height 14
drag, startPoint x: 296, startPoint y: 296, endPoint x: 306, endPoint y: 341, distance: 46.4
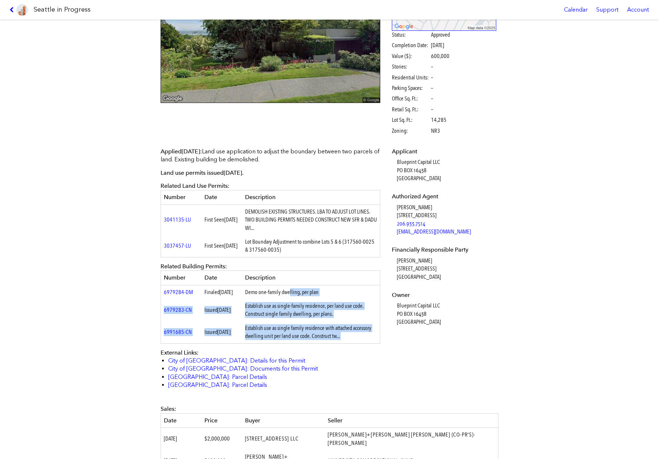
click at [306, 340] on tbody "6979284-DM Finaled July 01, 2025 Demo one-family dwelling, per plan 6979283-CN …" at bounding box center [270, 314] width 219 height 58
click at [306, 341] on td "Establish use as single family residence with attached accessory dwelling unit …" at bounding box center [311, 332] width 138 height 22
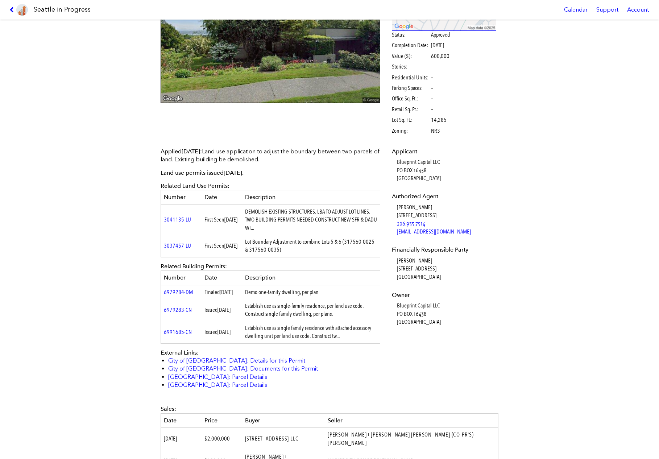
click at [306, 341] on td "Establish use as single family residence with attached accessory dwelling unit …" at bounding box center [311, 332] width 138 height 22
drag, startPoint x: 306, startPoint y: 341, endPoint x: 298, endPoint y: 319, distance: 23.6
click at [300, 328] on tbody "6979284-DM Finaled July 01, 2025 Demo one-family dwelling, per plan 6979283-CN …" at bounding box center [270, 314] width 219 height 58
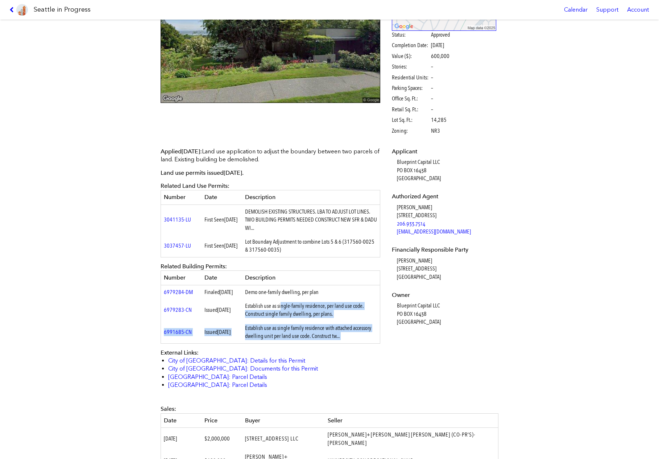
click at [298, 319] on td "Establish use as single-family residence, per land use code. Construct single f…" at bounding box center [311, 310] width 138 height 22
drag, startPoint x: 298, startPoint y: 319, endPoint x: 309, endPoint y: 333, distance: 18.1
click at [309, 333] on tbody "6979284-DM Finaled July 01, 2025 Demo one-family dwelling, per plan 6979283-CN …" at bounding box center [270, 314] width 219 height 58
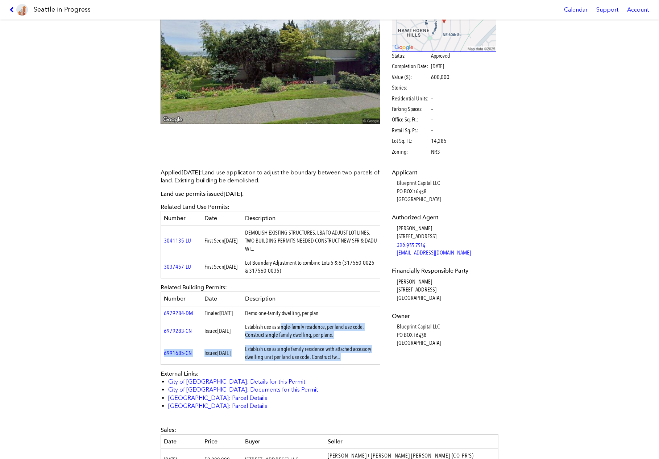
scroll to position [81, 0]
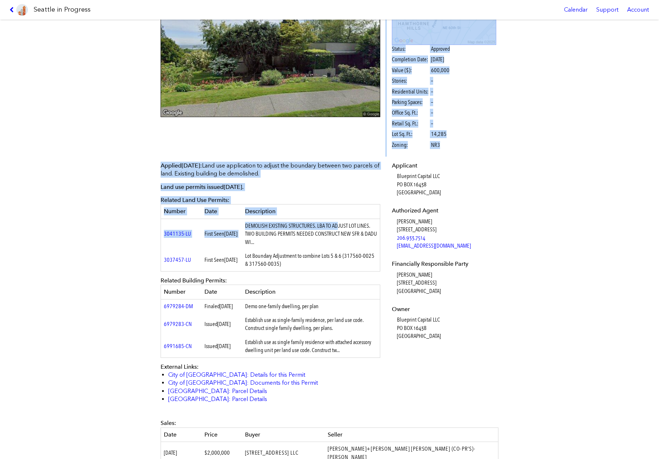
drag, startPoint x: 266, startPoint y: 153, endPoint x: 302, endPoint y: 249, distance: 102.0
click at [303, 249] on div "6032 50TH AVE NE #3041134-LU Design Documents Unavailable Status: Approved Comp…" at bounding box center [330, 276] width 348 height 676
click at [276, 159] on div "Applied Sept. 20, 2023 : Land use application to adjust the boundary between tw…" at bounding box center [271, 286] width 230 height 258
drag, startPoint x: 276, startPoint y: 159, endPoint x: 300, endPoint y: 270, distance: 113.8
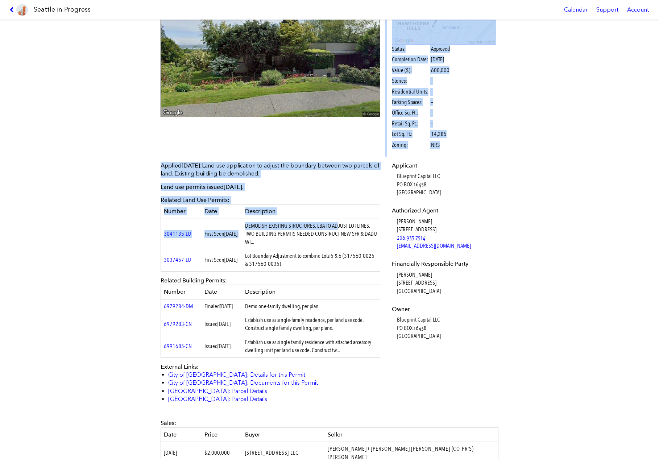
click at [301, 270] on div "Applied Sept. 20, 2023 : Land use application to adjust the boundary between tw…" at bounding box center [271, 286] width 230 height 258
click at [300, 270] on td "Lot Boundary Adjustment to combine Lots 5 & 6 (317560-0025 & 317560-0035)" at bounding box center [311, 260] width 138 height 22
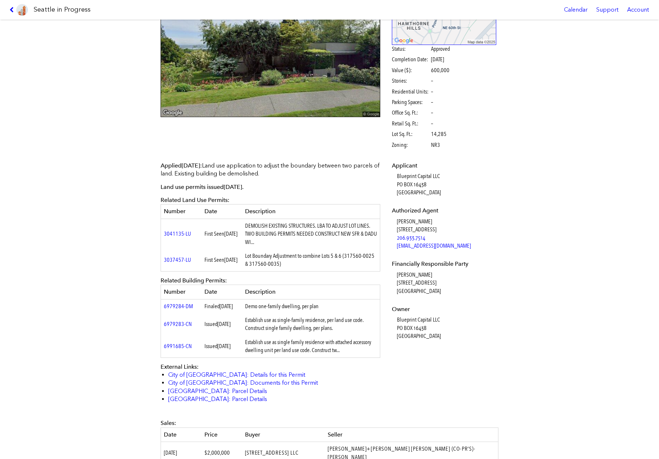
click at [300, 270] on td "Lot Boundary Adjustment to combine Lots 5 & 6 (317560-0025 & 317560-0035)" at bounding box center [311, 260] width 138 height 22
drag, startPoint x: 300, startPoint y: 270, endPoint x: 277, endPoint y: 173, distance: 100.3
click at [277, 173] on div "Applied Sept. 20, 2023 : Land use application to adjust the boundary between tw…" at bounding box center [271, 283] width 220 height 242
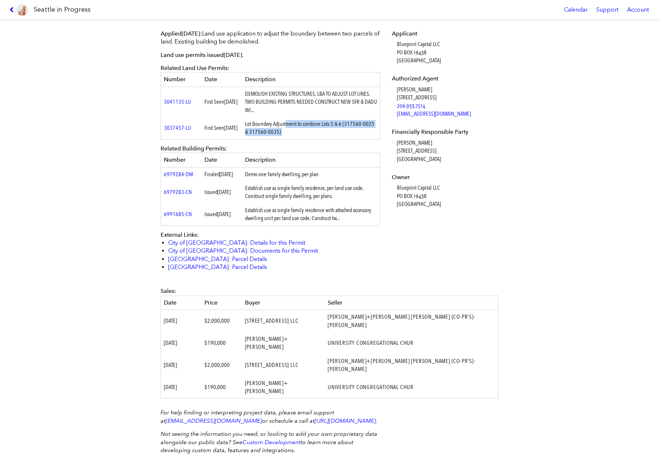
scroll to position [221, 0]
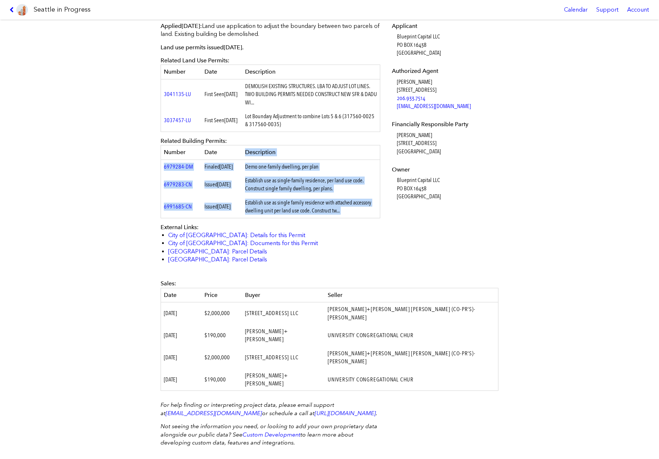
drag, startPoint x: 275, startPoint y: 148, endPoint x: 309, endPoint y: 245, distance: 103.5
click at [310, 245] on div "Applied Sept. 20, 2023 : Land use application to adjust the boundary between tw…" at bounding box center [271, 143] width 220 height 242
click at [303, 226] on div "Applied Sept. 20, 2023 : Land use application to adjust the boundary between tw…" at bounding box center [271, 143] width 220 height 242
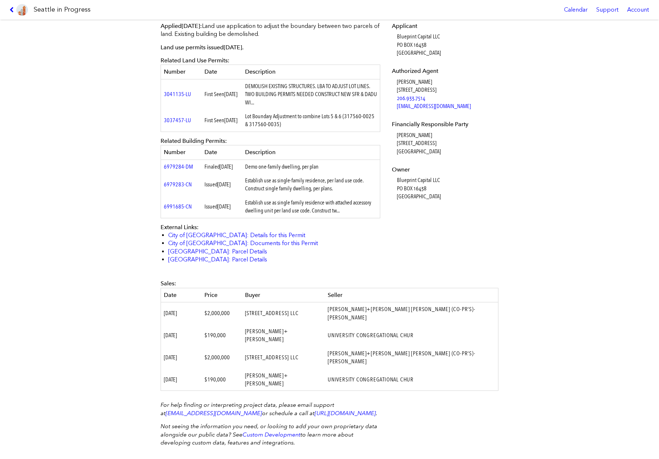
click at [303, 226] on div "Applied Sept. 20, 2023 : Land use application to adjust the boundary between tw…" at bounding box center [271, 143] width 220 height 242
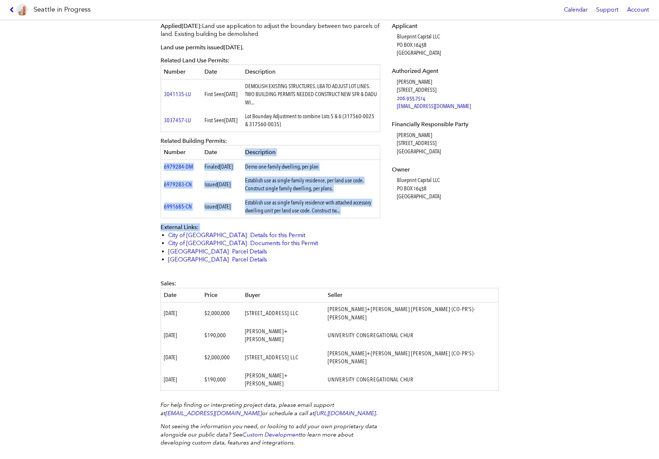
drag, startPoint x: 303, startPoint y: 226, endPoint x: 281, endPoint y: 141, distance: 87.6
click at [281, 142] on div "Applied Sept. 20, 2023 : Land use application to adjust the boundary between tw…" at bounding box center [271, 143] width 220 height 242
click at [281, 141] on div "Applied Sept. 20, 2023 : Land use application to adjust the boundary between tw…" at bounding box center [271, 143] width 220 height 242
drag, startPoint x: 281, startPoint y: 141, endPoint x: 317, endPoint y: 232, distance: 97.2
click at [317, 232] on div "Applied Sept. 20, 2023 : Land use application to adjust the boundary between tw…" at bounding box center [271, 143] width 220 height 242
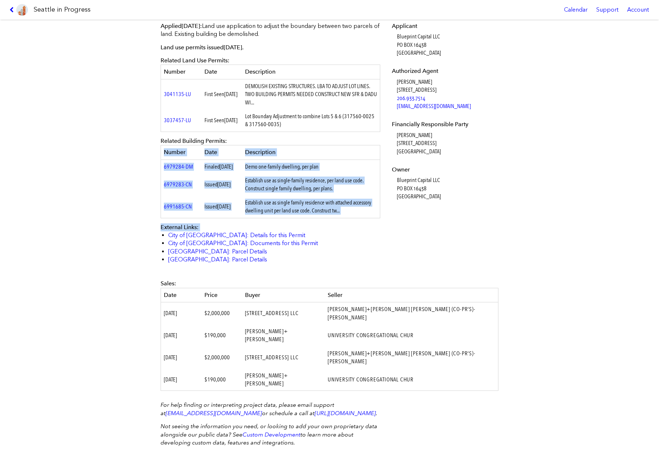
click at [317, 232] on div "Applied Sept. 20, 2023 : Land use application to adjust the boundary between tw…" at bounding box center [271, 143] width 220 height 242
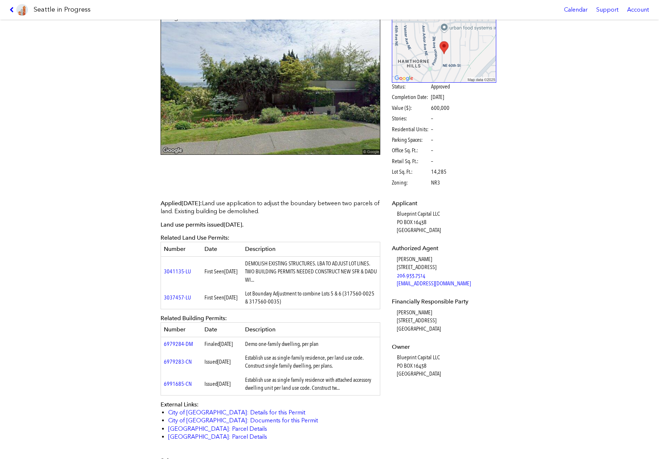
scroll to position [0, 0]
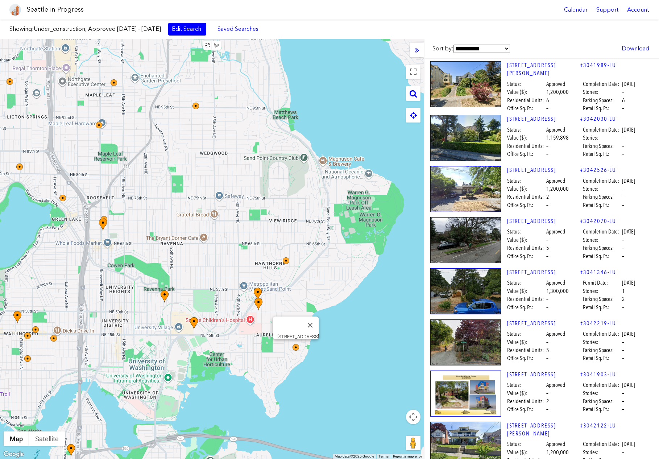
click at [296, 348] on img at bounding box center [296, 347] width 7 height 7
click at [194, 322] on img at bounding box center [194, 323] width 8 height 13
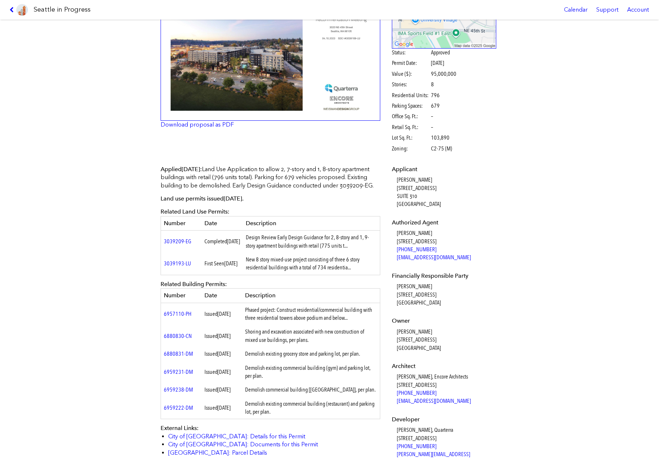
scroll to position [85, 0]
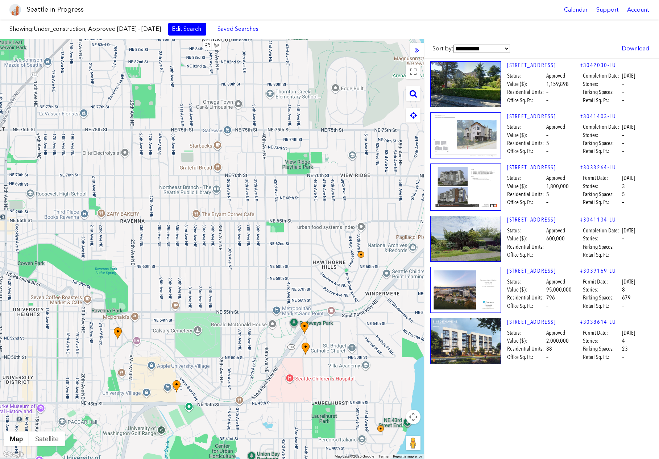
drag, startPoint x: 209, startPoint y: 266, endPoint x: 210, endPoint y: 307, distance: 41.3
click at [210, 307] on div "To navigate, press the arrow keys." at bounding box center [212, 249] width 424 height 420
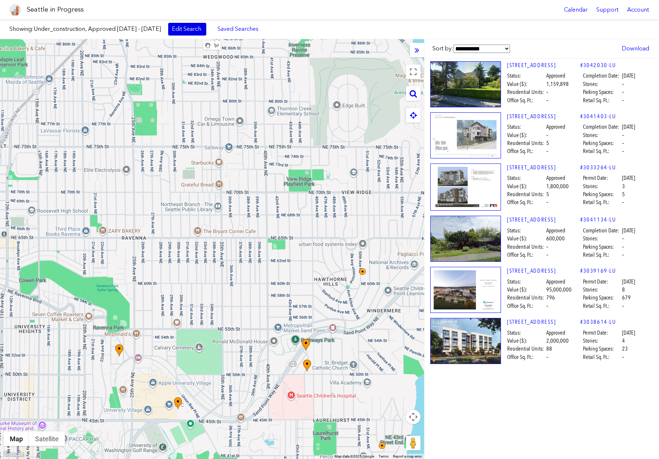
click at [205, 28] on link "Edit Search" at bounding box center [187, 29] width 38 height 12
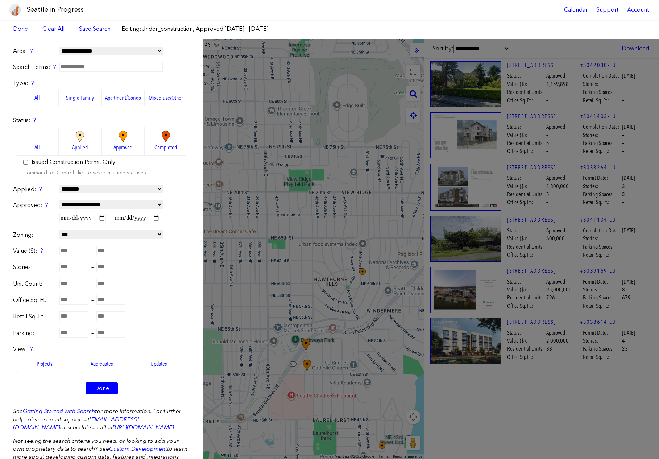
click at [102, 217] on input "**********" at bounding box center [82, 218] width 46 height 9
click at [173, 254] on div "Value ($): ? –" at bounding box center [101, 251] width 177 height 9
click at [120, 189] on select "**********" at bounding box center [110, 189] width 103 height 8
click at [144, 192] on select "**********" at bounding box center [110, 189] width 103 height 8
click at [117, 204] on select "**********" at bounding box center [110, 205] width 103 height 8
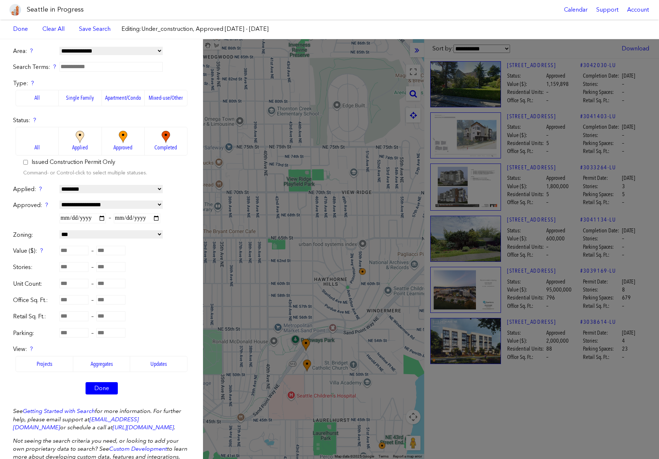
select select
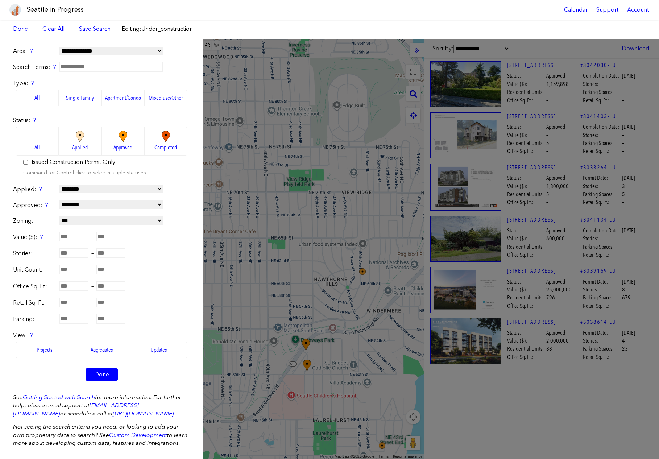
click at [91, 219] on select "**********" at bounding box center [110, 220] width 103 height 8
click at [501, 387] on div "**********" at bounding box center [329, 249] width 659 height 420
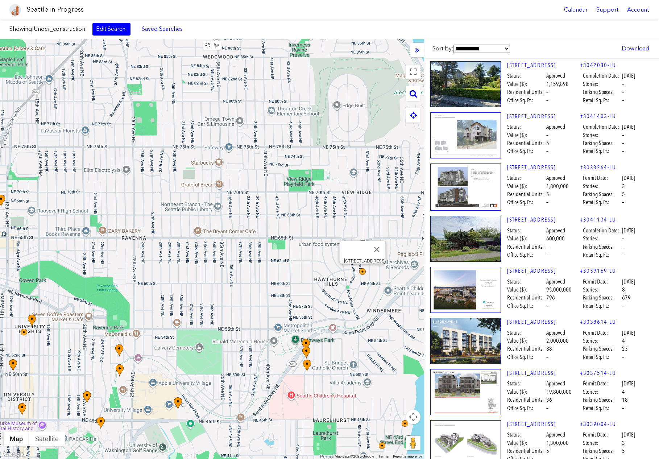
click at [496, 237] on img at bounding box center [465, 239] width 71 height 46
click at [116, 32] on link "Edit Search" at bounding box center [111, 29] width 38 height 12
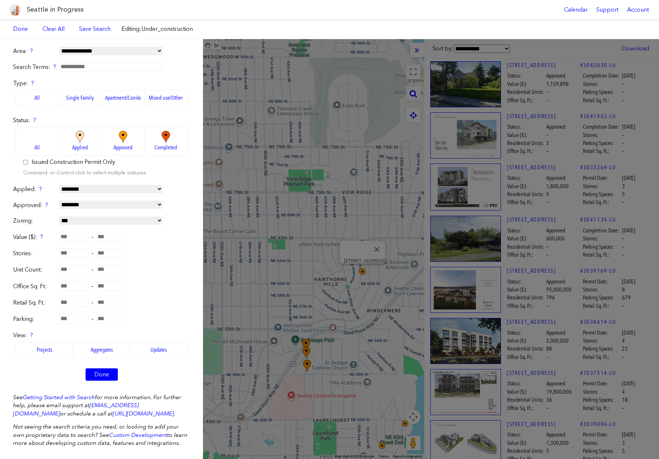
click at [81, 224] on select "**********" at bounding box center [110, 220] width 103 height 8
select select "**"
click at [103, 373] on link "Done" at bounding box center [102, 374] width 32 height 12
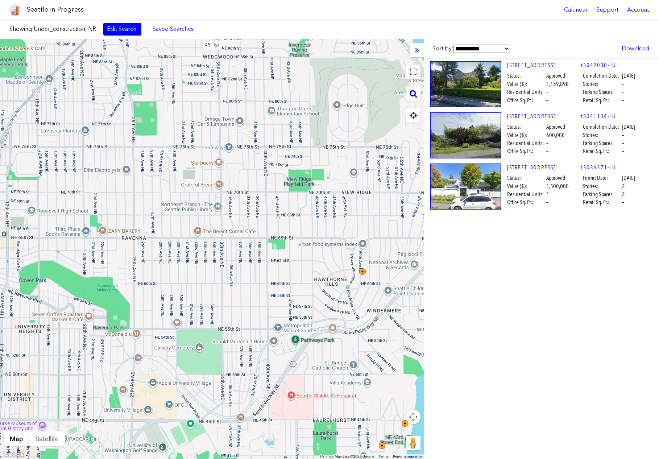
click at [63, 29] on span "Under_construction, NR" at bounding box center [65, 28] width 62 height 7
click at [124, 29] on link "Edit Search" at bounding box center [122, 29] width 38 height 12
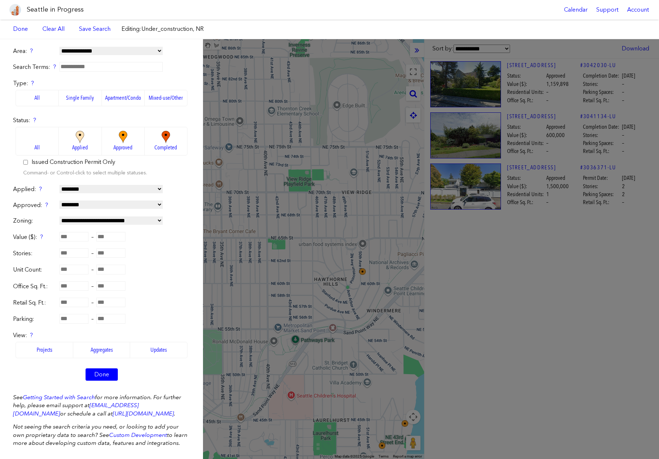
scroll to position [5, 0]
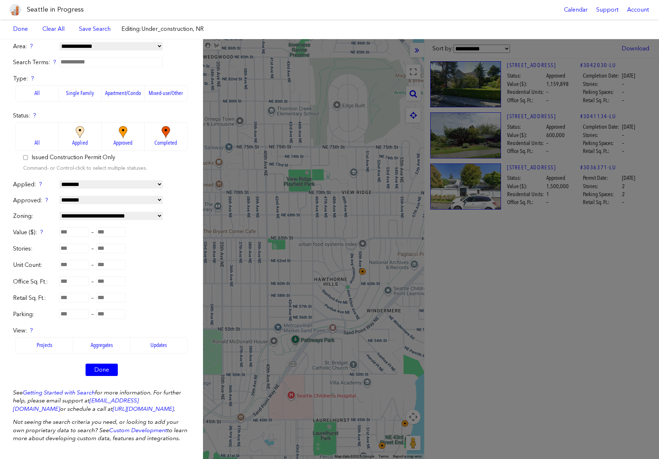
click at [92, 140] on label "Applied" at bounding box center [80, 136] width 43 height 29
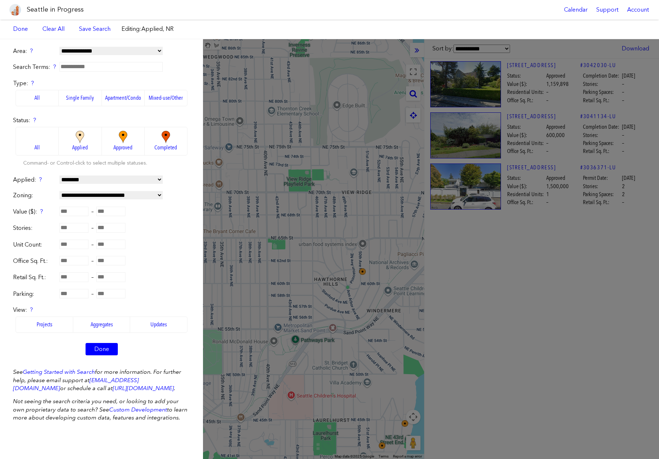
scroll to position [0, 0]
click at [38, 153] on label "All" at bounding box center [37, 141] width 43 height 29
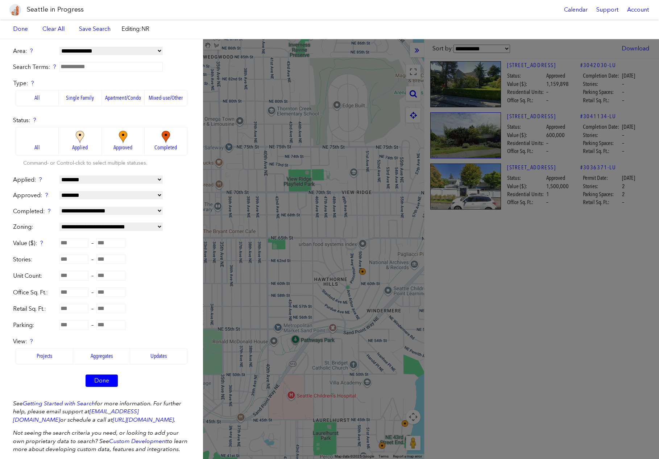
click at [103, 142] on label "Approved" at bounding box center [123, 141] width 43 height 29
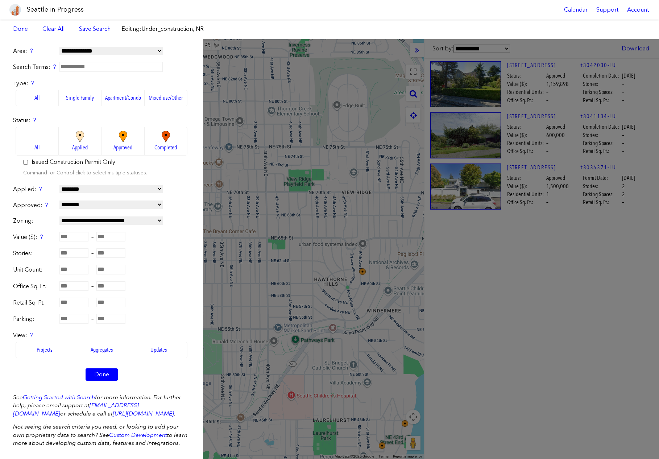
scroll to position [5, 0]
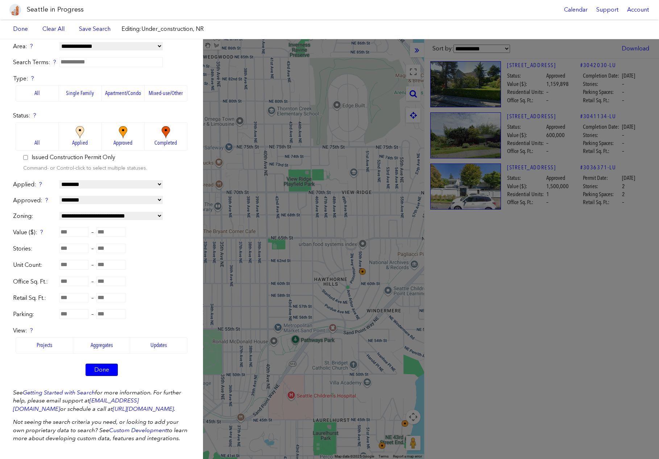
click at [82, 157] on label "Issued Construction Permit Only" at bounding box center [74, 157] width 84 height 8
click at [110, 371] on link "Done" at bounding box center [102, 370] width 32 height 12
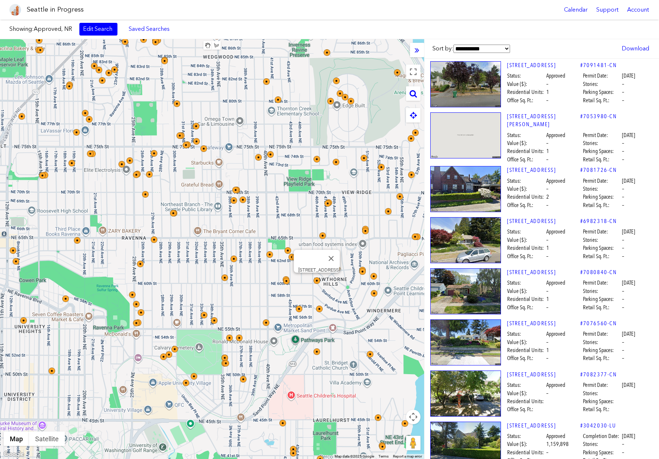
click at [317, 281] on img at bounding box center [317, 280] width 7 height 7
click at [375, 276] on img at bounding box center [374, 276] width 7 height 7
click at [372, 291] on img at bounding box center [374, 293] width 7 height 7
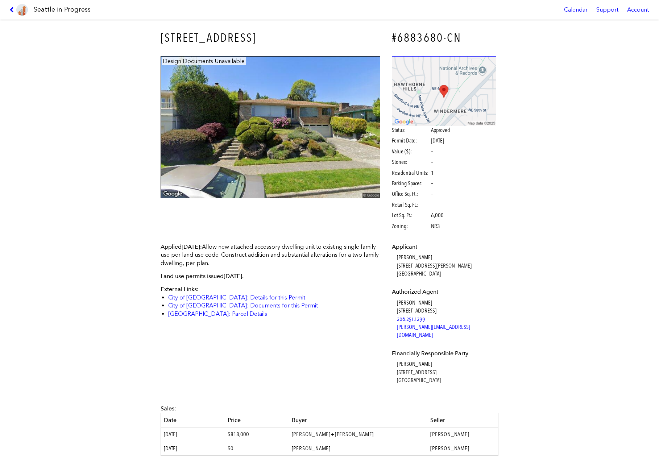
click at [301, 255] on p "Applied Oct. 26, 2022 : Allow new attached accessory dwelling unit to existing …" at bounding box center [271, 255] width 220 height 24
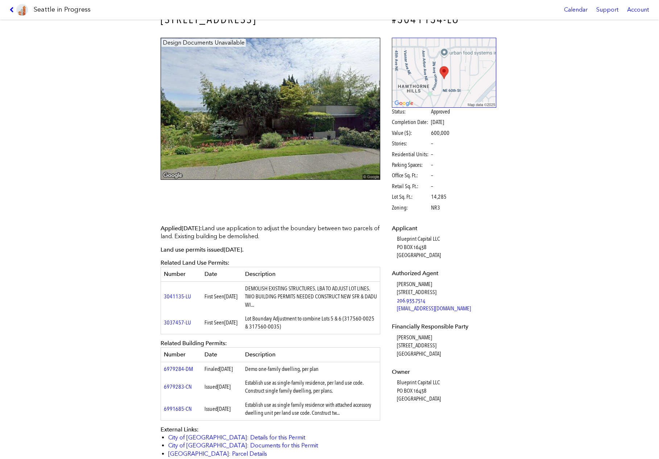
scroll to position [22, 0]
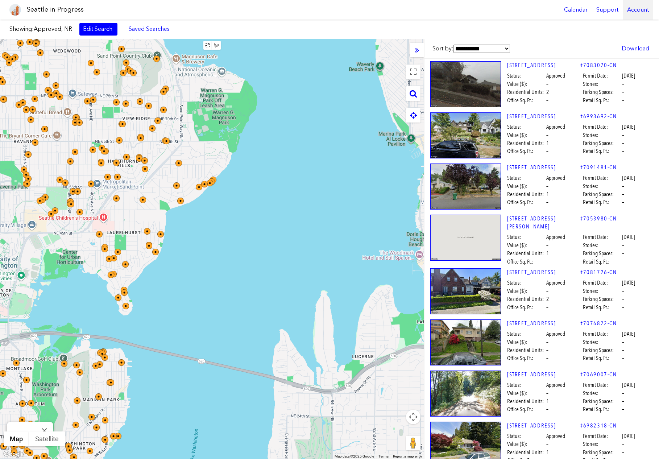
click at [646, 8] on div "Account" at bounding box center [638, 10] width 30 height 20
click at [608, 61] on link "Account Details" at bounding box center [593, 61] width 84 height 16
click at [634, 13] on div "Account" at bounding box center [638, 10] width 30 height 20
click at [603, 62] on link "Account Details" at bounding box center [593, 61] width 84 height 16
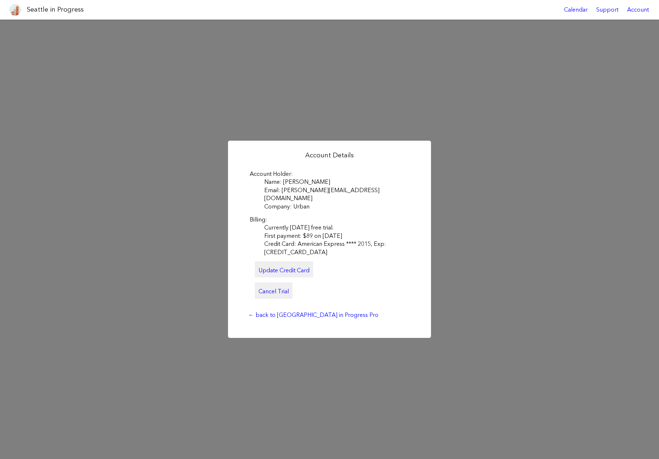
click at [75, 291] on div "Account Details Account Holder Name: [PERSON_NAME] Email: [PERSON_NAME][EMAIL_A…" at bounding box center [329, 239] width 659 height 439
click at [281, 288] on link "Cancel Trial" at bounding box center [274, 290] width 38 height 16
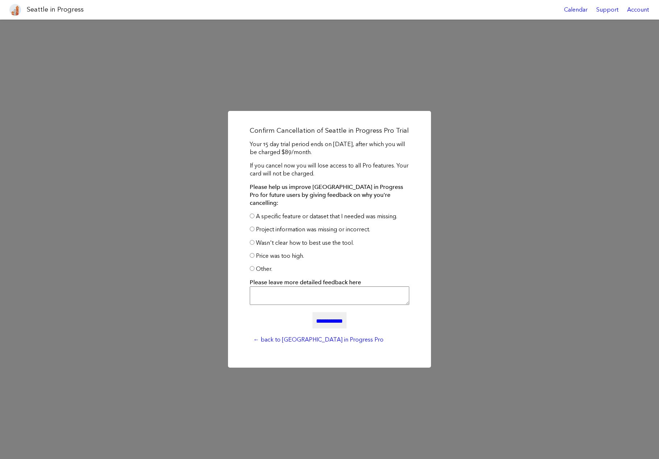
click at [282, 252] on label "Price was too high." at bounding box center [280, 255] width 48 height 7
click at [325, 316] on input "**********" at bounding box center [330, 320] width 34 height 16
